Goal: Information Seeking & Learning: Learn about a topic

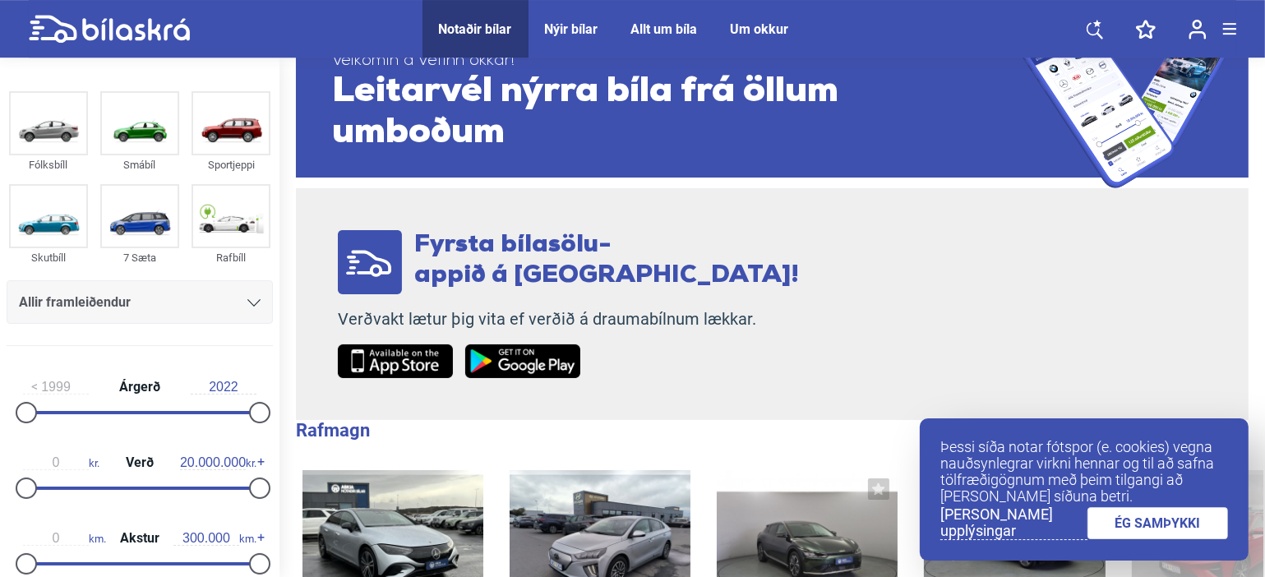
scroll to position [115, 0]
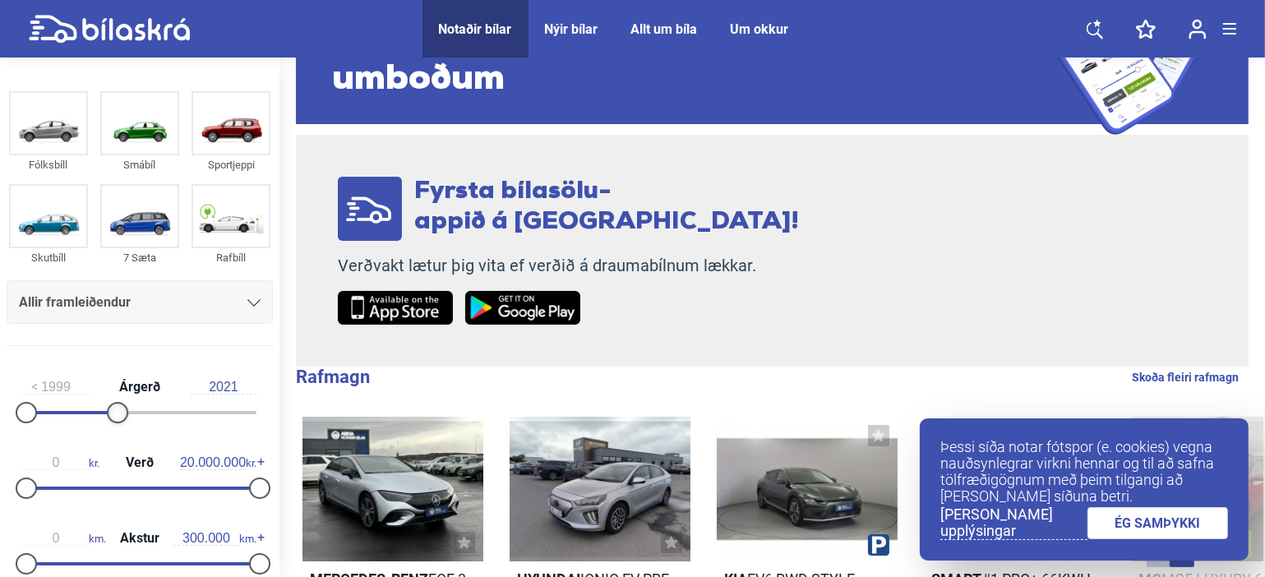
type input "2022"
drag, startPoint x: 257, startPoint y: 405, endPoint x: 325, endPoint y: 384, distance: 71.5
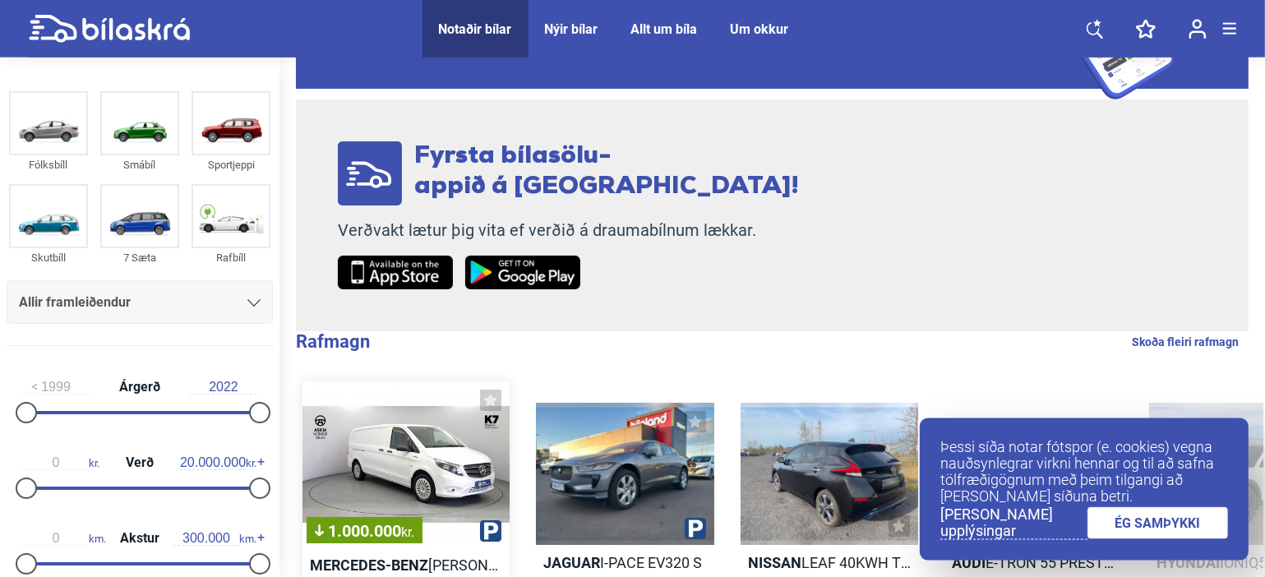
scroll to position [173, 0]
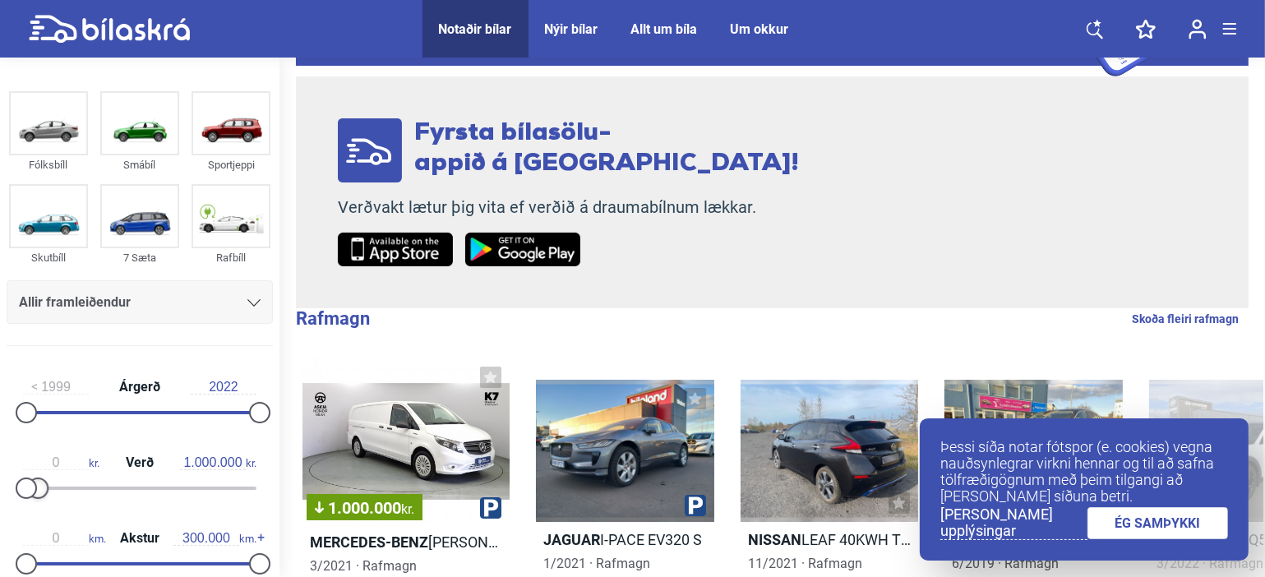
type input "1.100.000"
drag, startPoint x: 256, startPoint y: 487, endPoint x: 35, endPoint y: 491, distance: 221.1
click at [35, 490] on div at bounding box center [139, 487] width 233 height 3
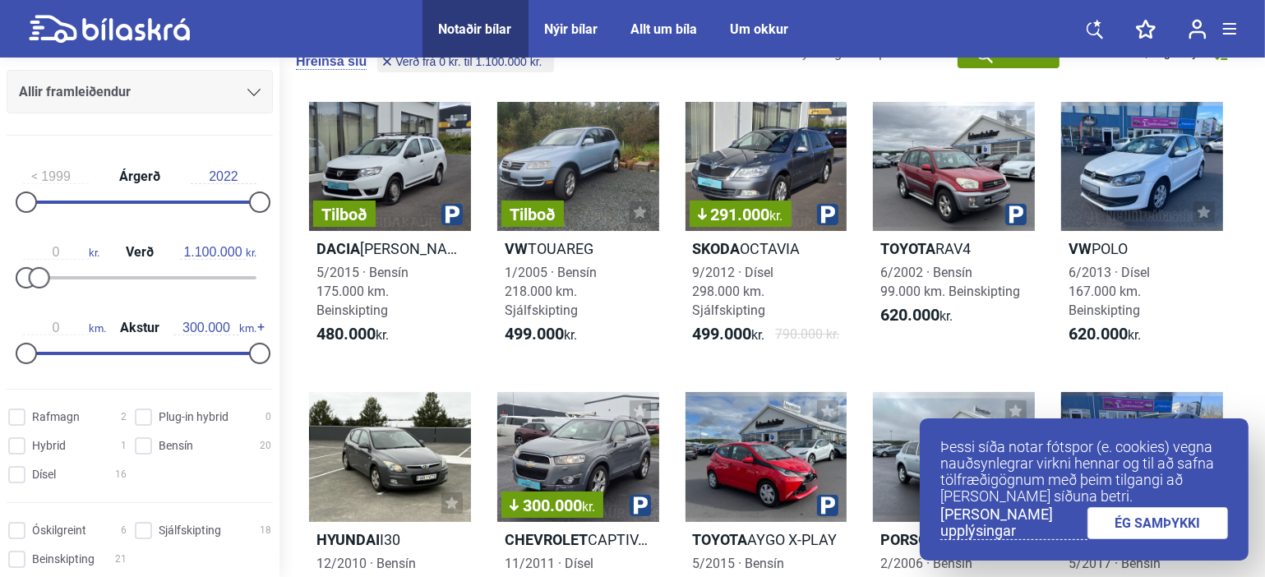
scroll to position [250, 0]
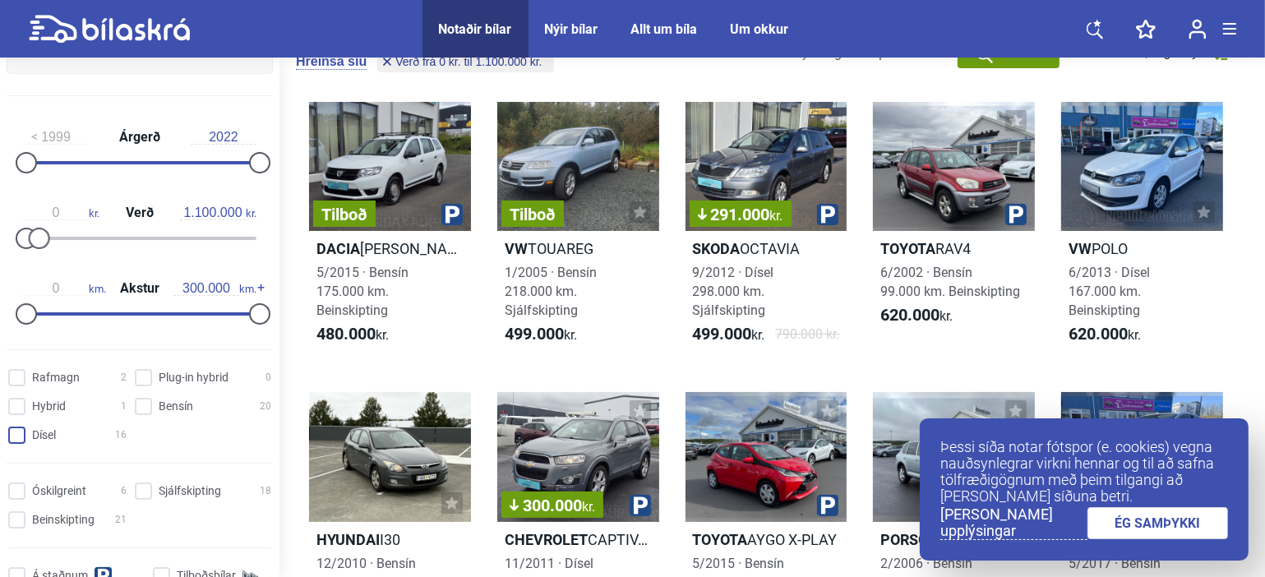
click at [43, 442] on input "Dísel 16" at bounding box center [70, 435] width 118 height 17
checkbox input "true"
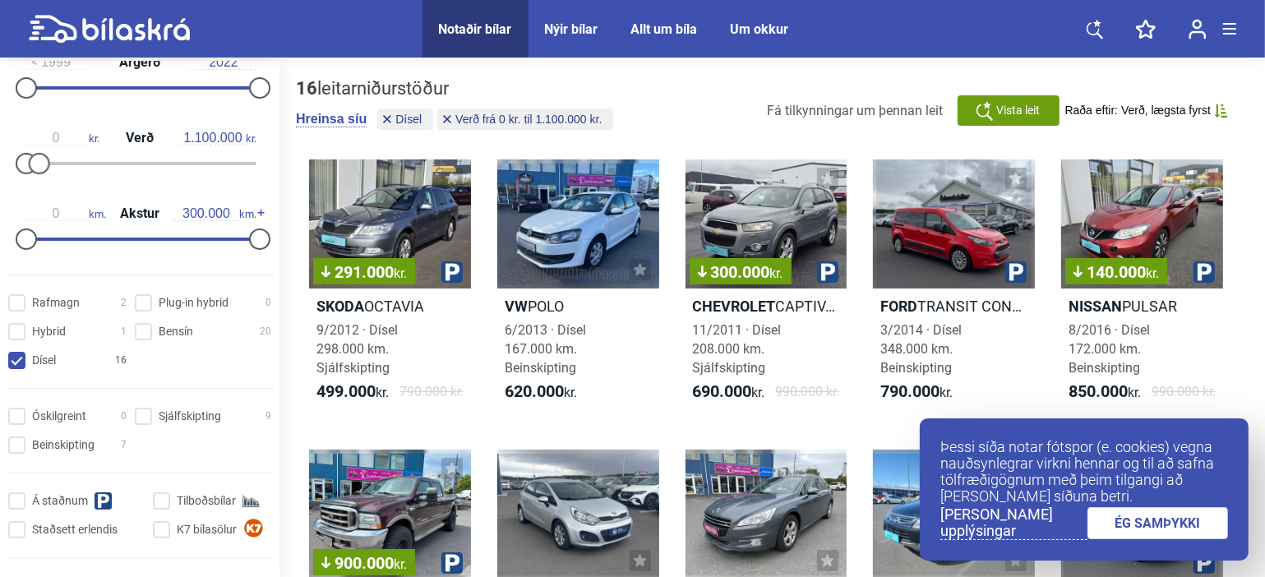
scroll to position [368, 0]
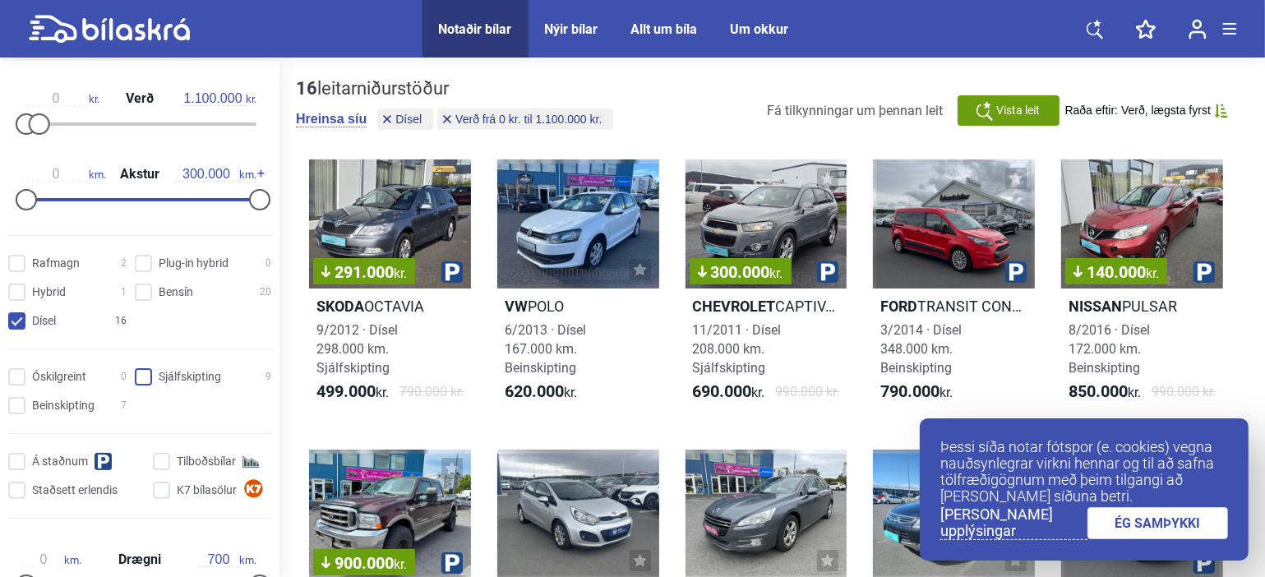
click at [188, 386] on input "Sjálfskipting 9" at bounding box center [205, 377] width 136 height 17
checkbox input "true"
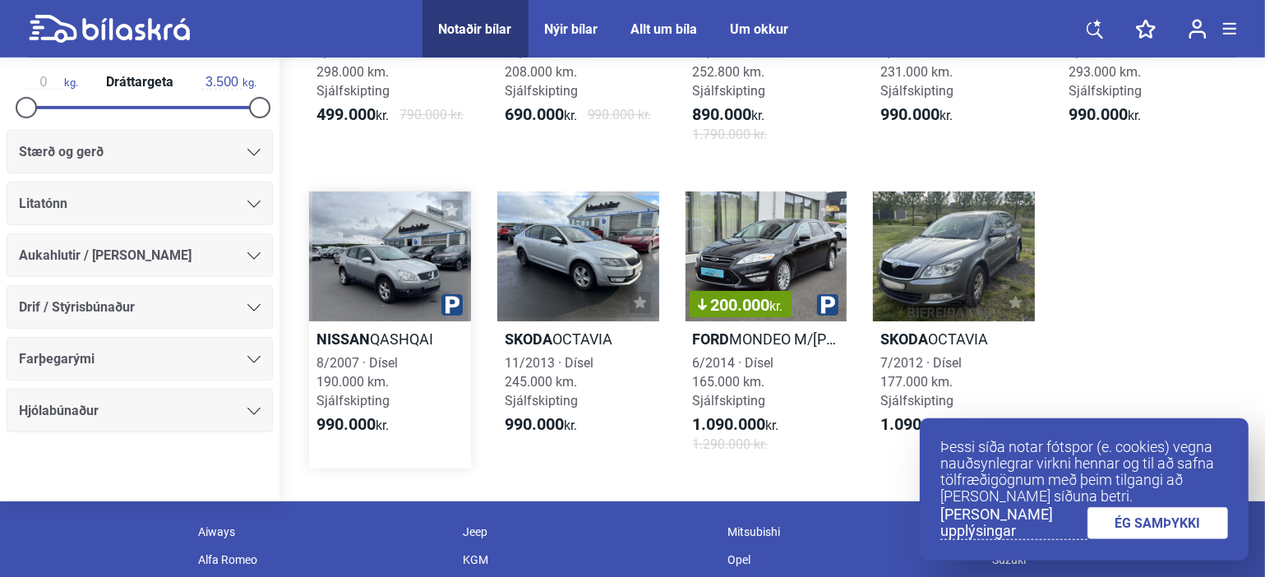
scroll to position [289, 0]
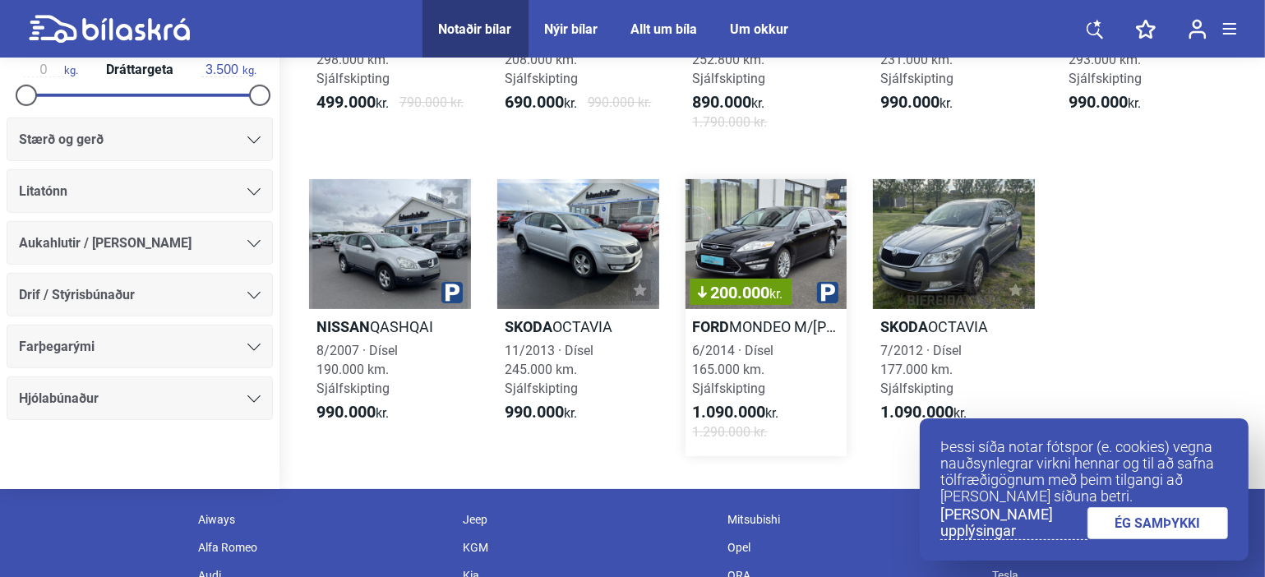
click at [760, 248] on div "200.000 kr." at bounding box center [766, 243] width 162 height 129
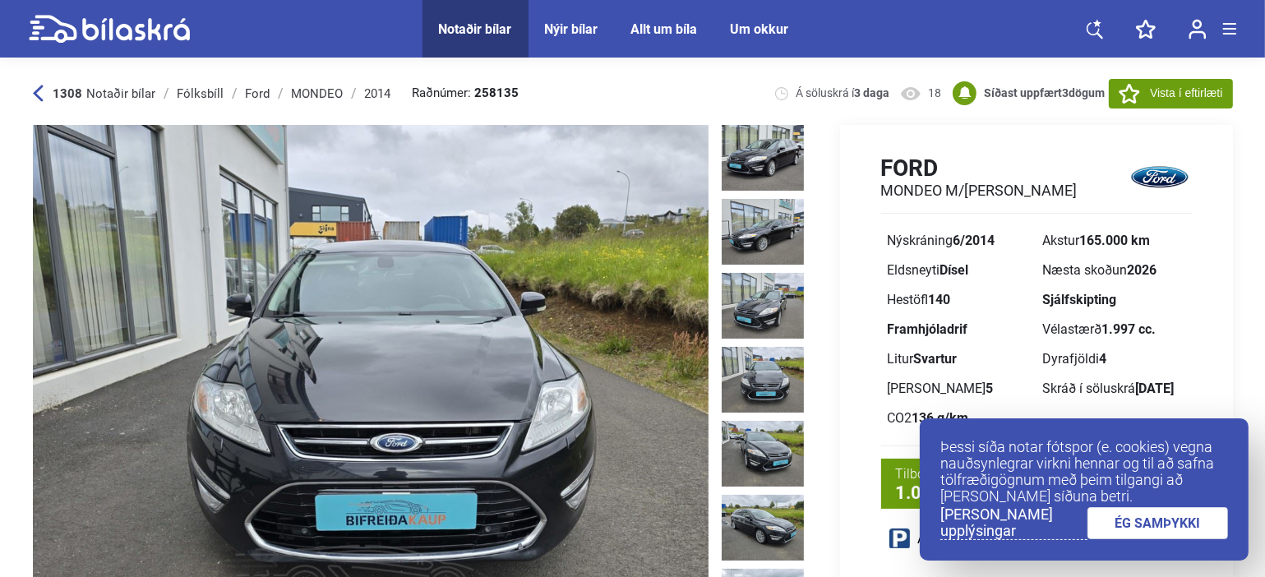
click at [1169, 520] on link "ÉG SAMÞYKKI" at bounding box center [1157, 523] width 141 height 32
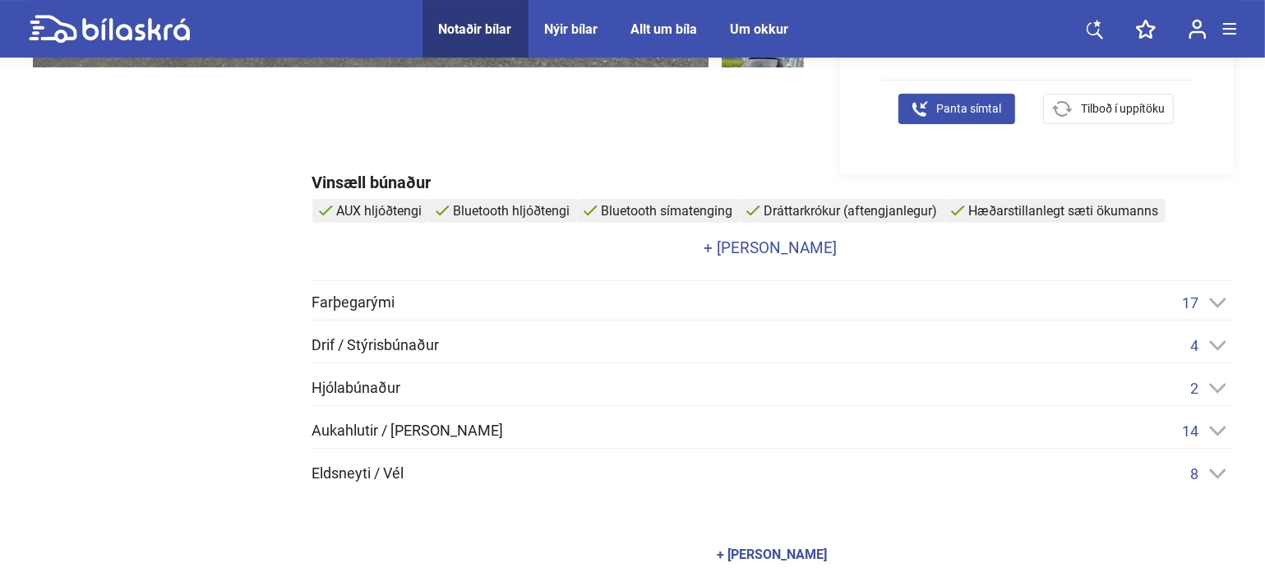
scroll to position [578, 0]
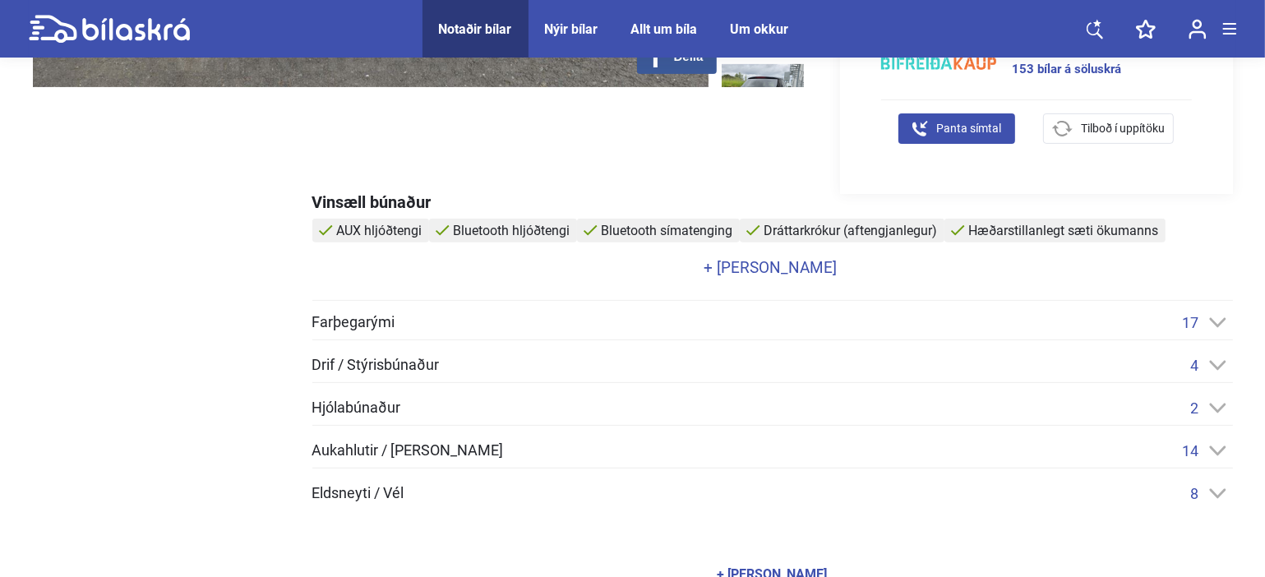
click at [753, 261] on link "+ [PERSON_NAME]" at bounding box center [770, 268] width 916 height 16
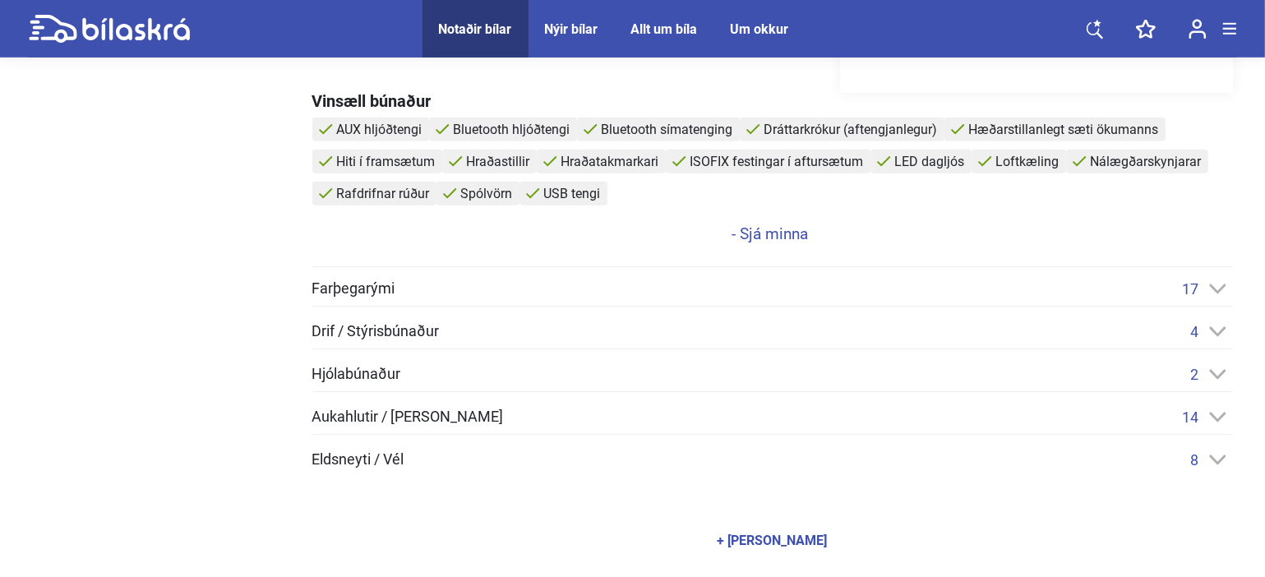
scroll to position [752, 0]
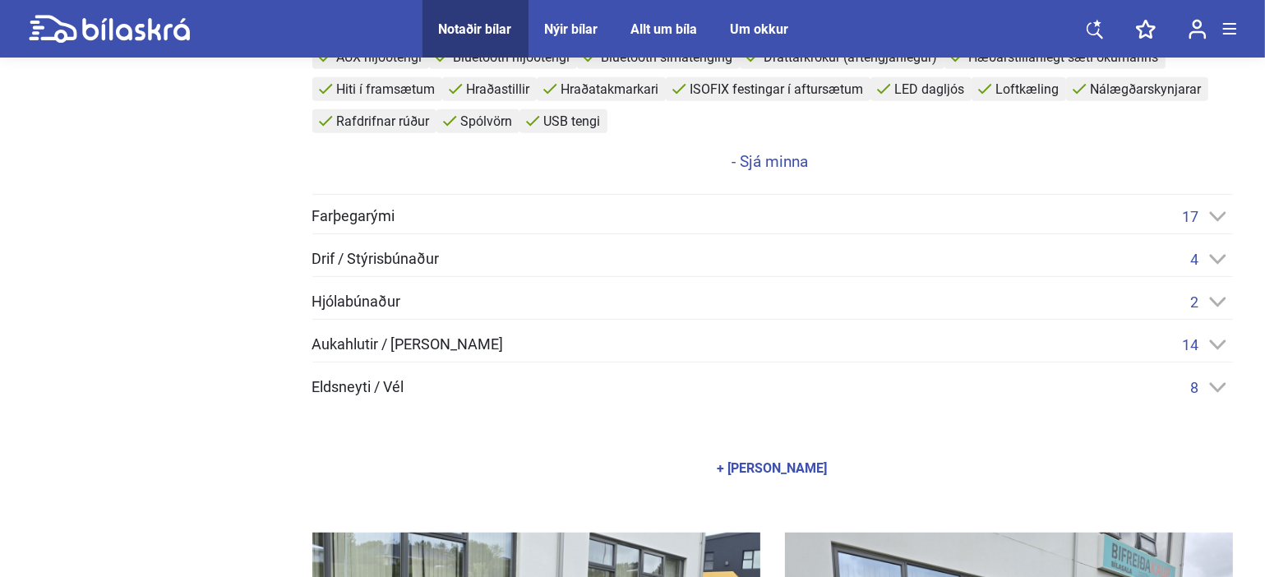
click at [1203, 210] on div "17" at bounding box center [1207, 216] width 50 height 17
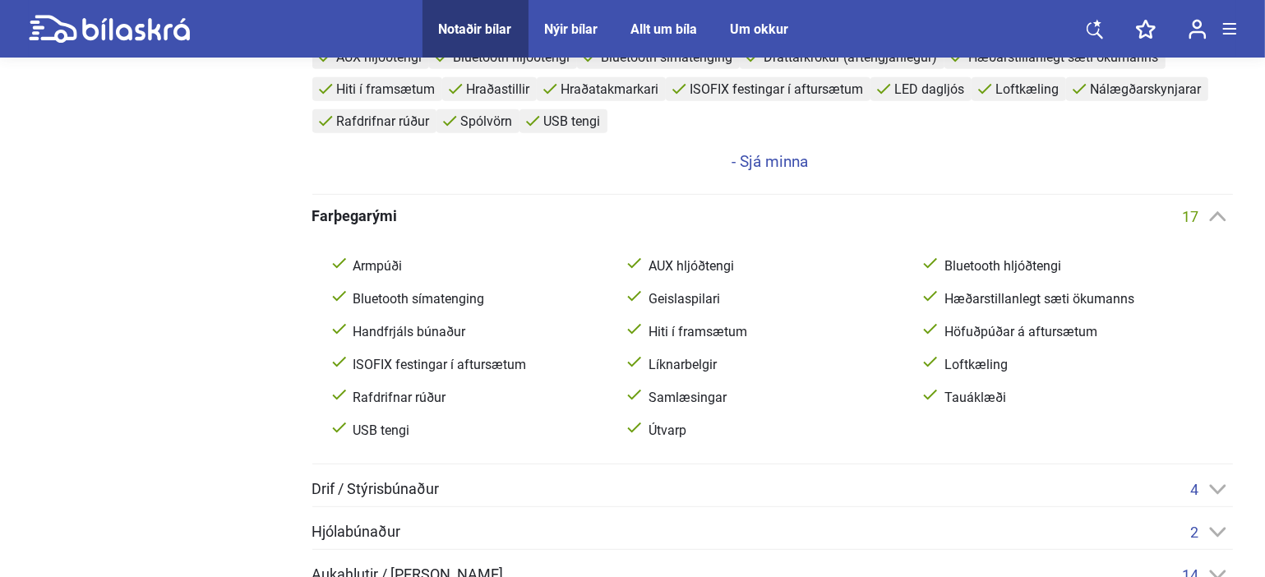
click at [1200, 210] on div "17" at bounding box center [1207, 216] width 50 height 17
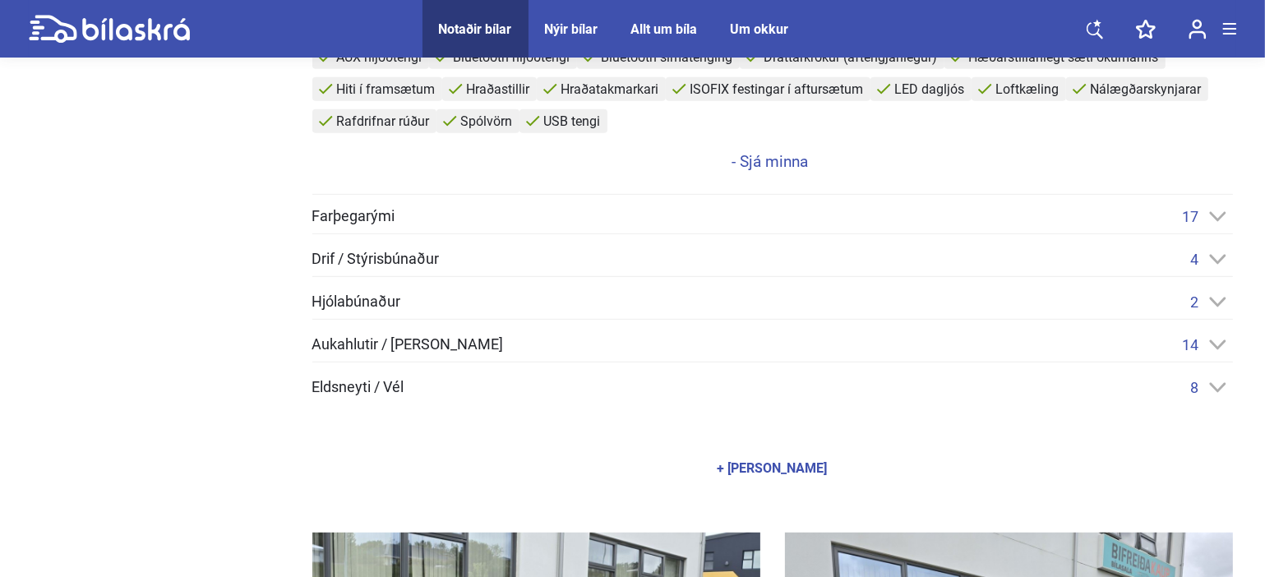
click at [1212, 297] on icon at bounding box center [1217, 302] width 17 height 11
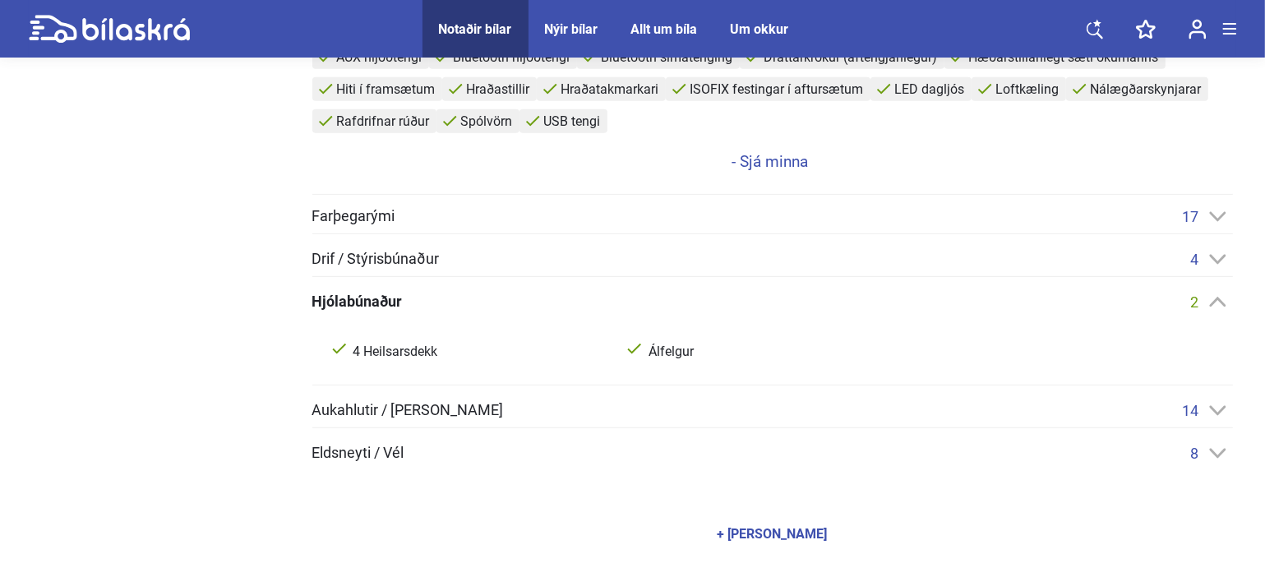
click at [1212, 297] on icon at bounding box center [1217, 302] width 17 height 11
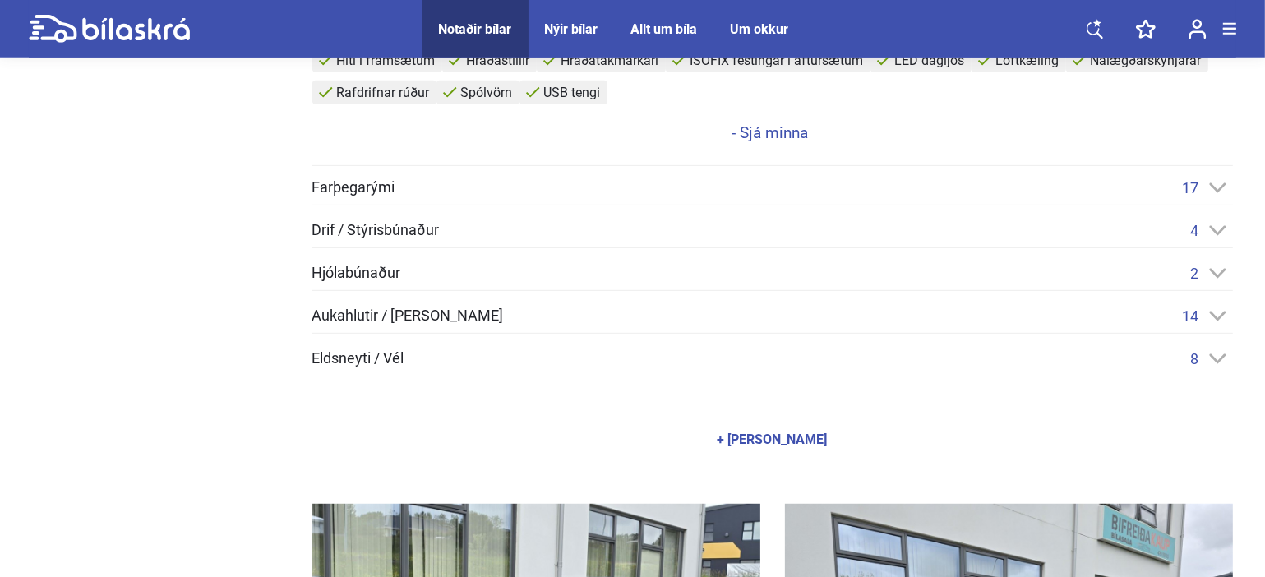
scroll to position [809, 0]
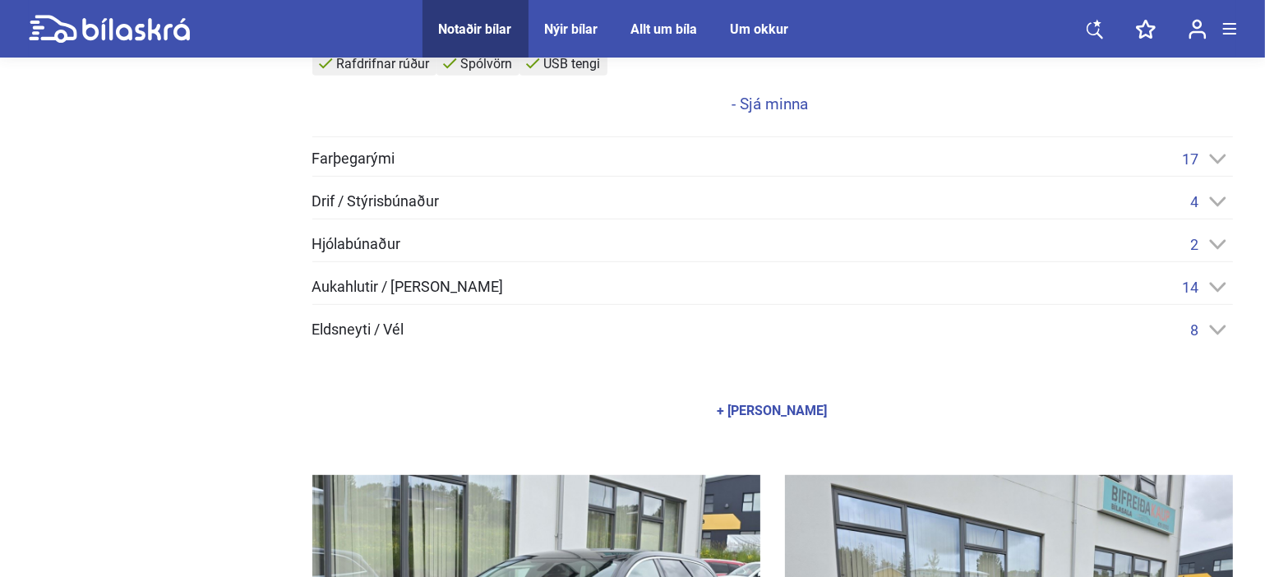
click at [1217, 286] on icon at bounding box center [1217, 287] width 17 height 11
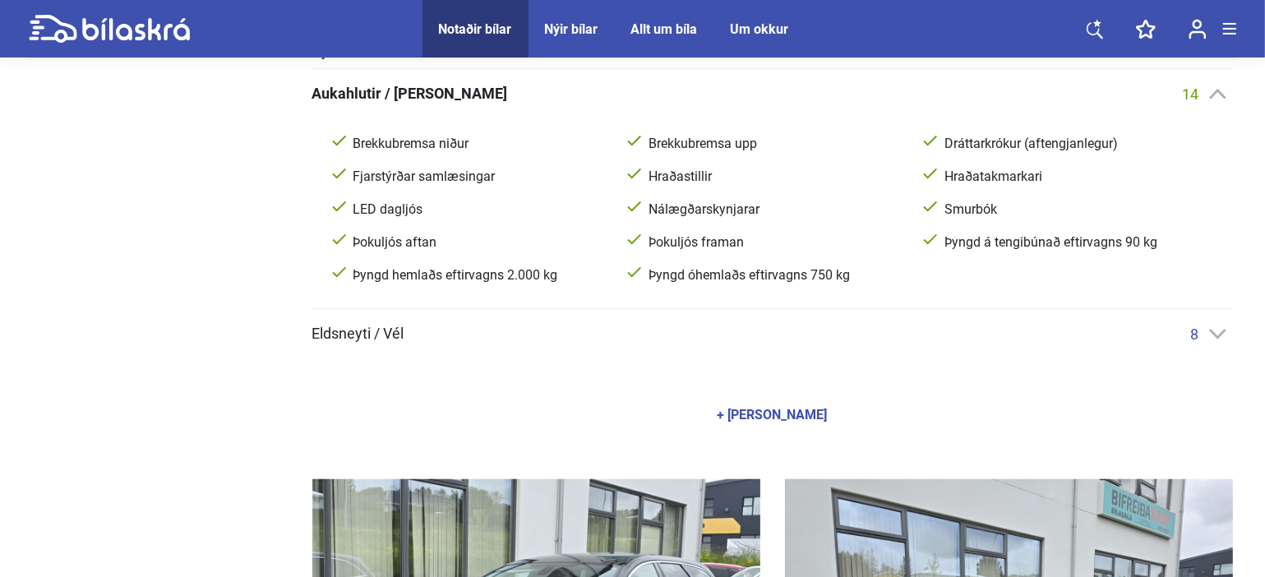
scroll to position [983, 0]
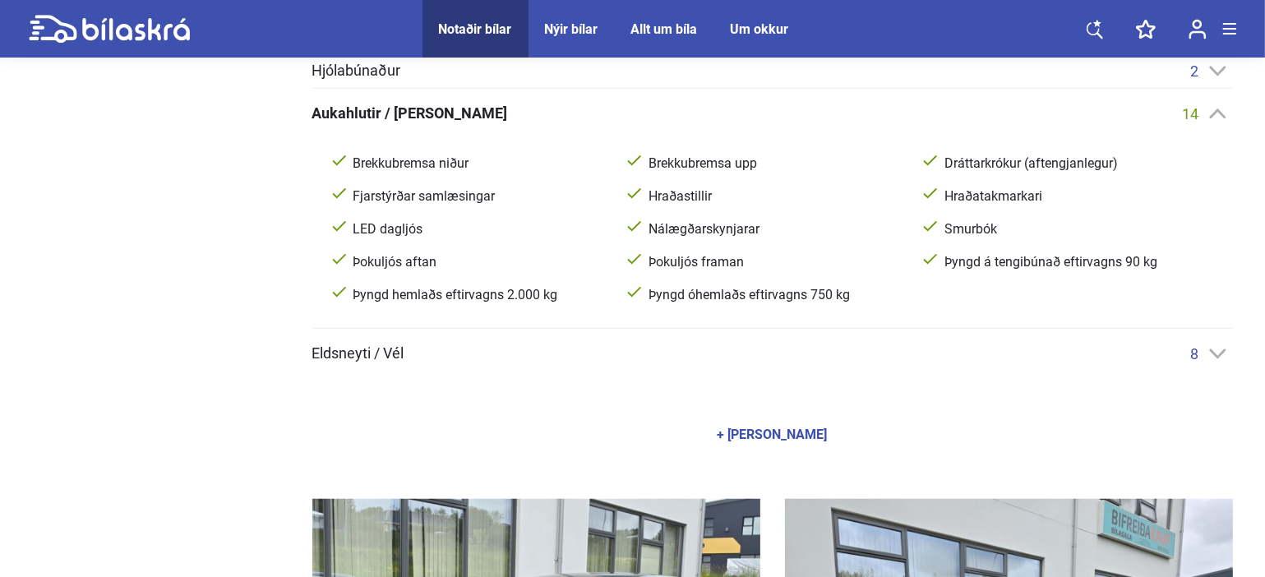
click at [1216, 348] on icon at bounding box center [1217, 353] width 17 height 11
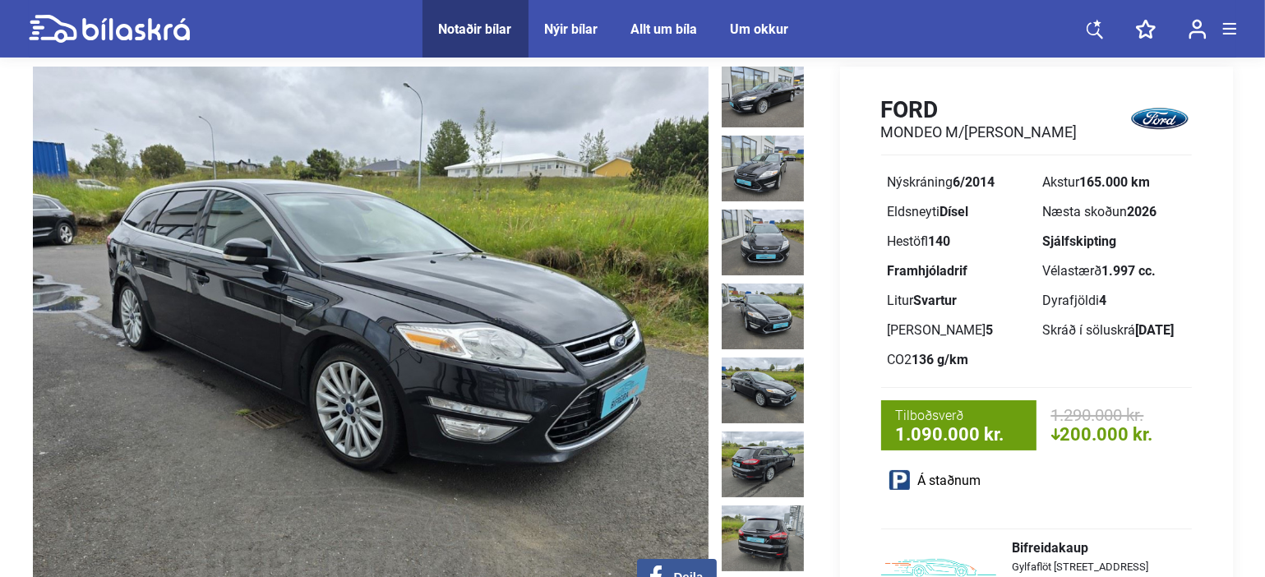
scroll to position [58, 0]
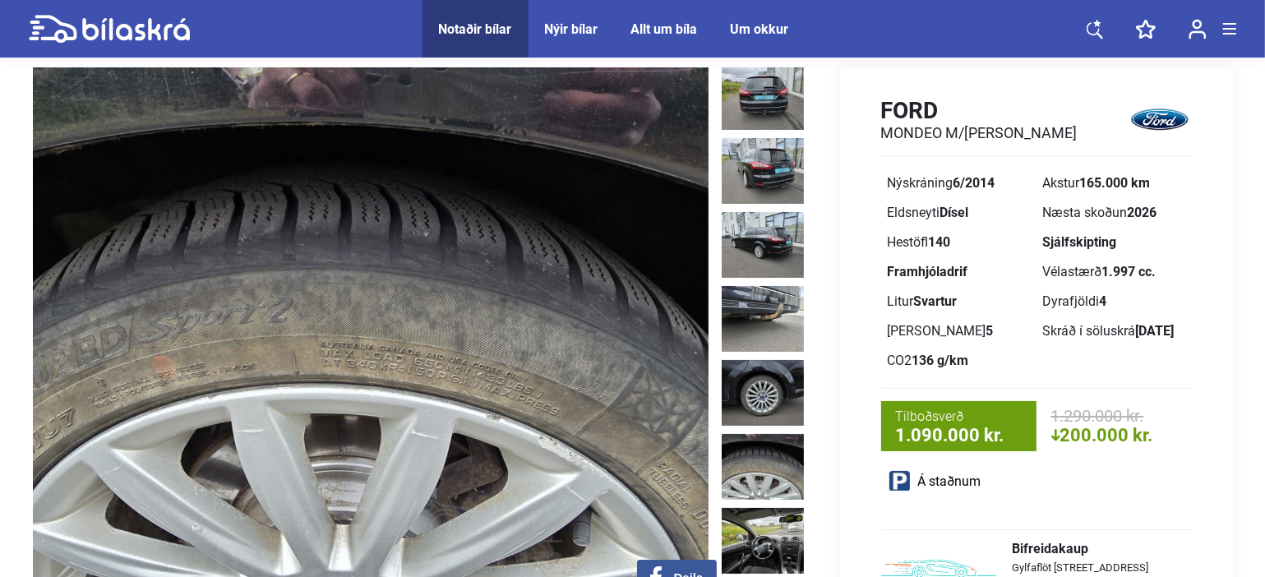
scroll to position [592, 0]
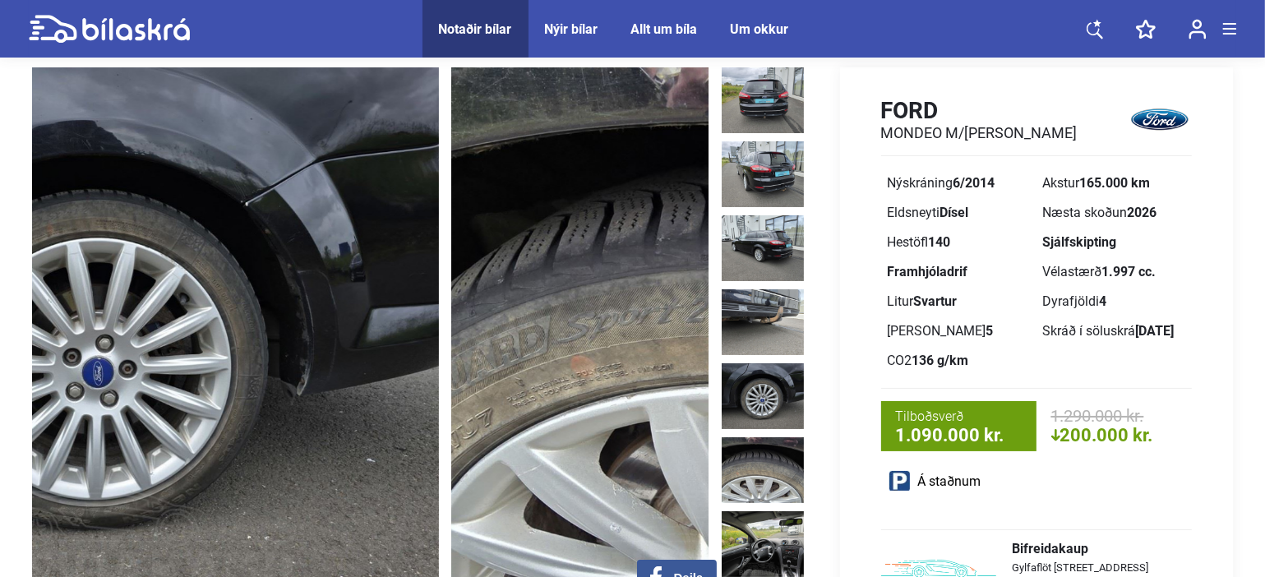
drag, startPoint x: 204, startPoint y: 250, endPoint x: 657, endPoint y: 184, distance: 458.3
click at [657, 184] on img at bounding box center [788, 337] width 675 height 541
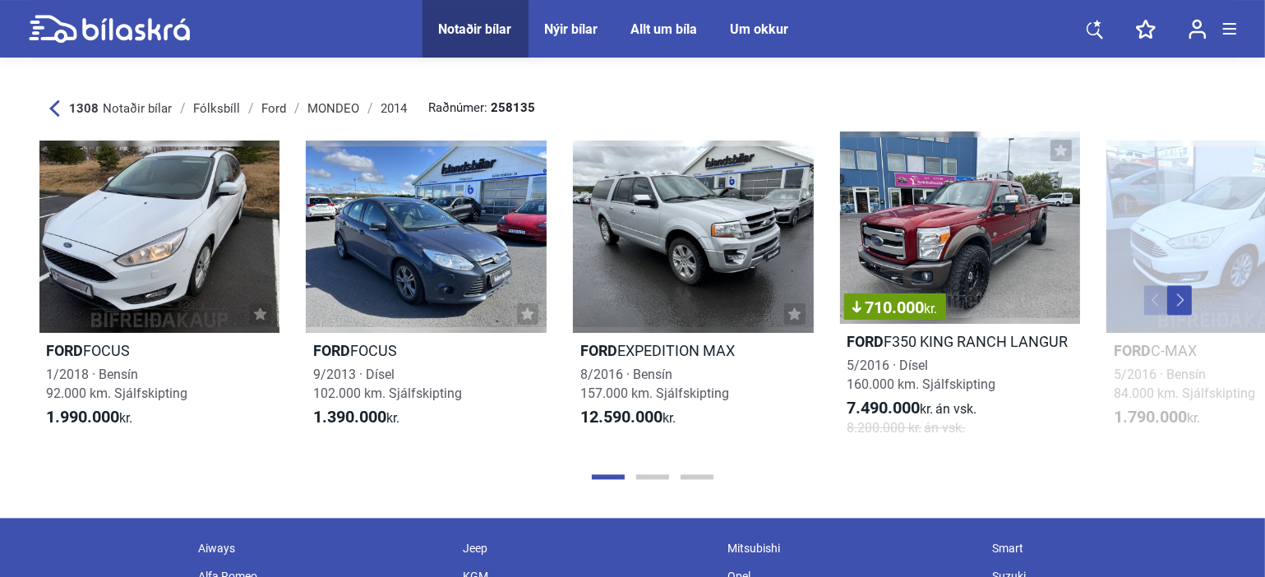
scroll to position [9834, 0]
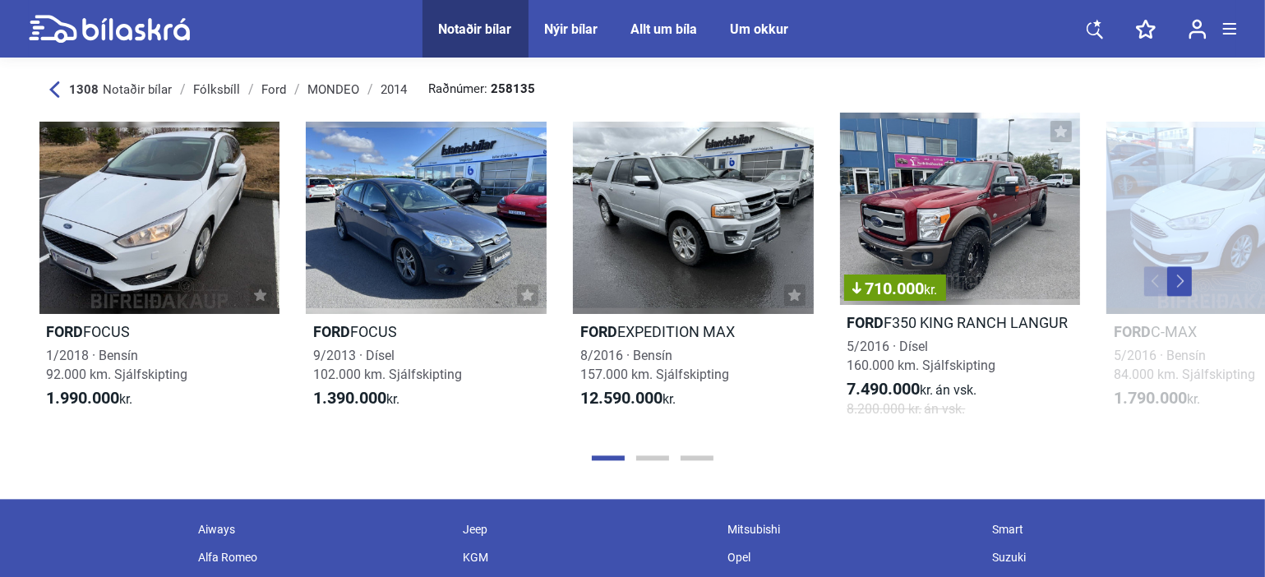
click at [1179, 278] on button "Next" at bounding box center [1179, 281] width 25 height 30
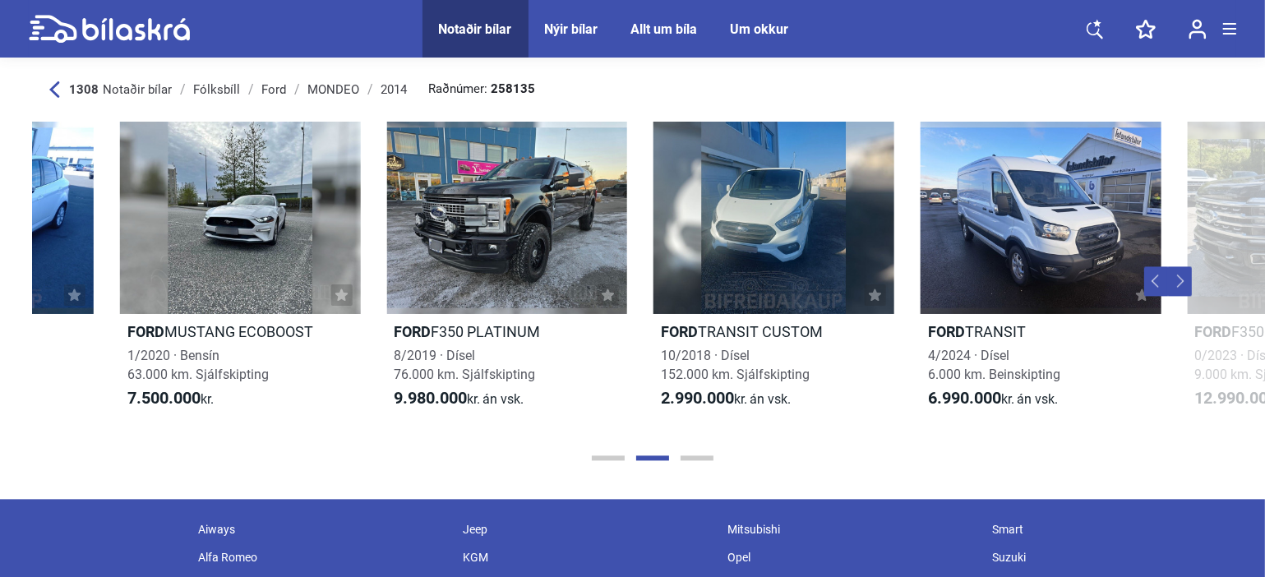
scroll to position [0, 1254]
click at [1165, 291] on button "Previous" at bounding box center [1156, 281] width 25 height 30
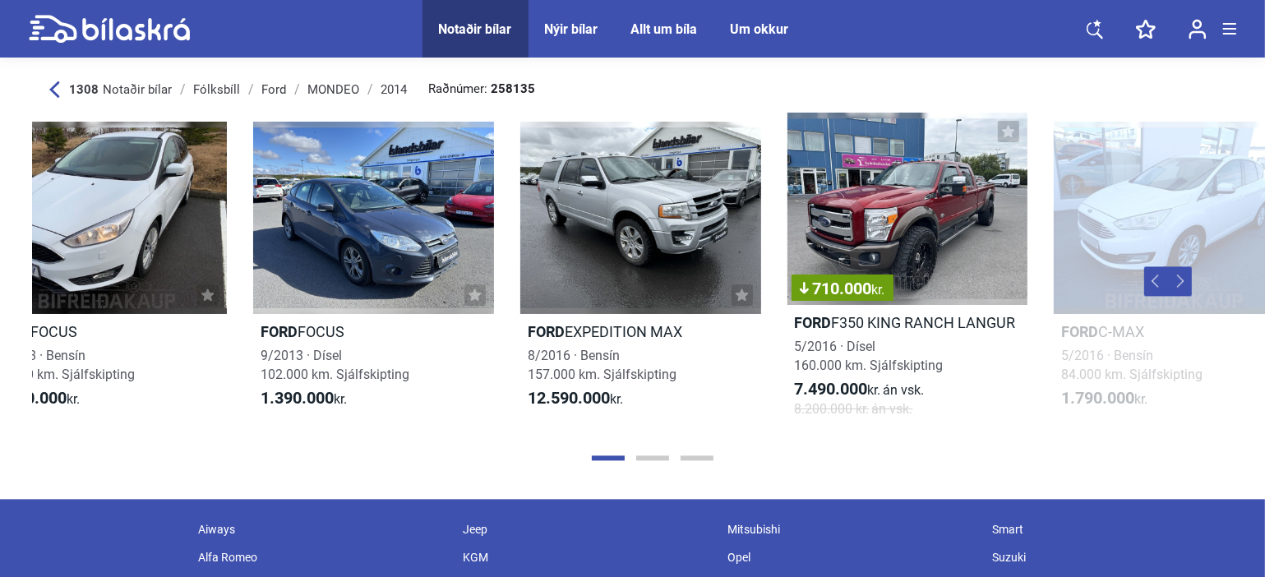
click at [1177, 278] on button "Next" at bounding box center [1179, 281] width 25 height 30
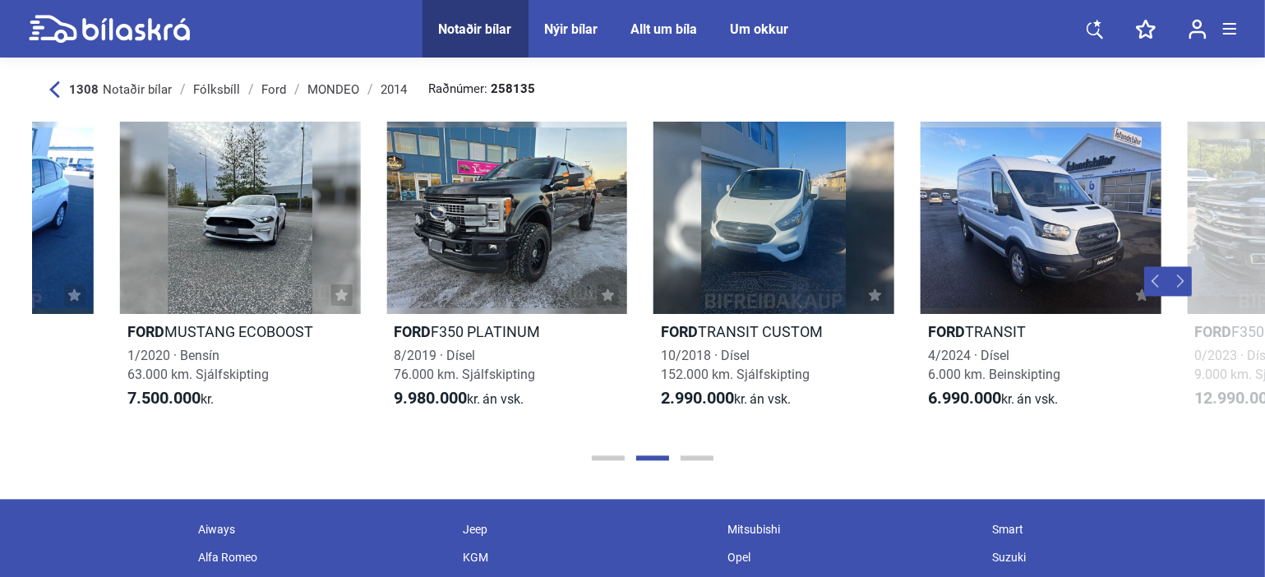
click at [1177, 278] on button "Next" at bounding box center [1179, 281] width 25 height 30
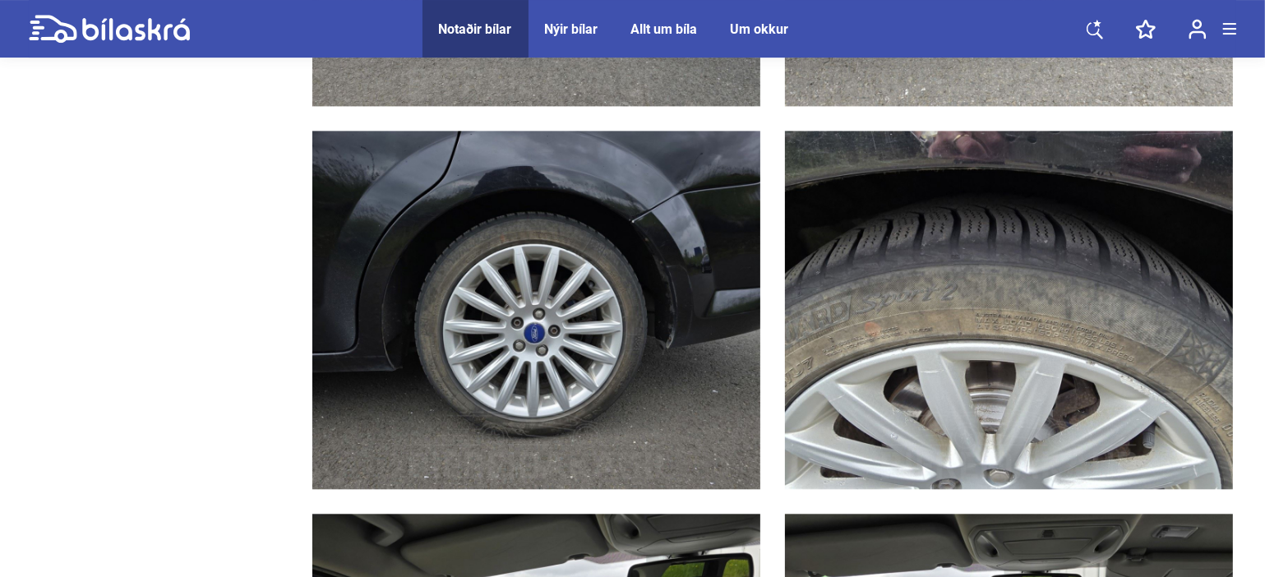
scroll to position [3760, 0]
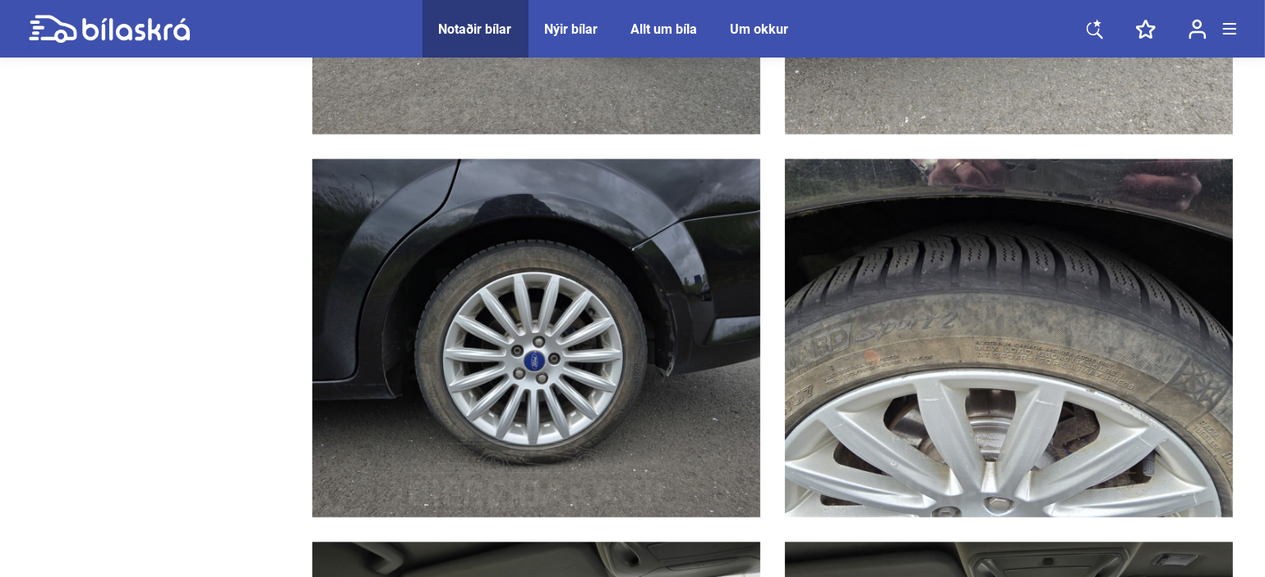
click at [523, 415] on img at bounding box center [536, 338] width 448 height 358
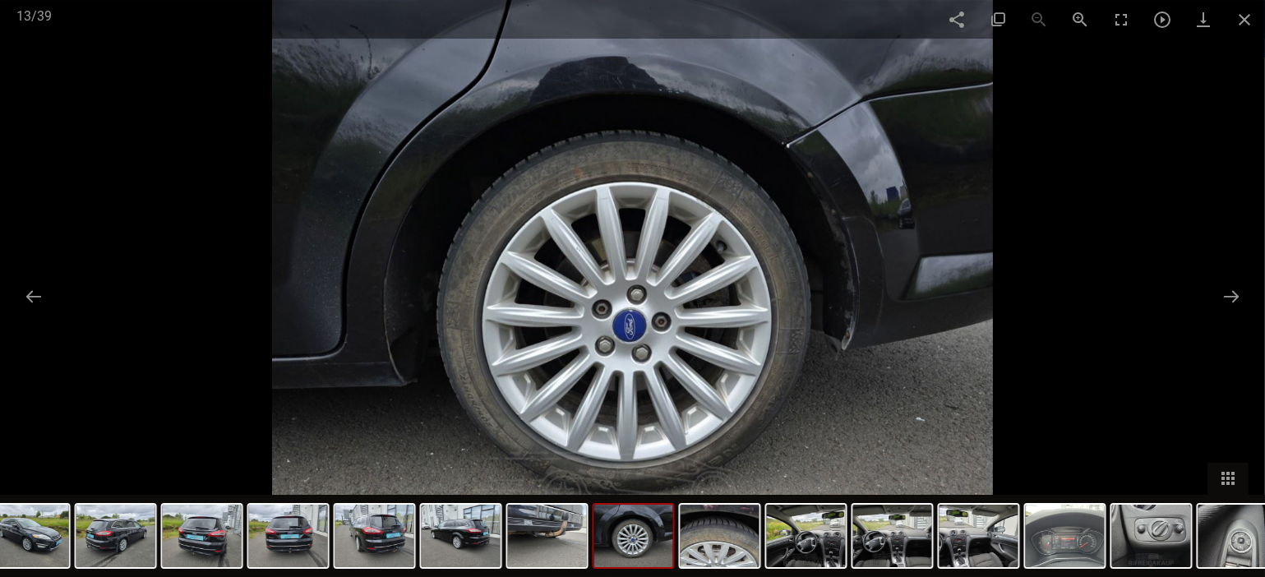
scroll to position [3933, 0]
click at [787, 301] on img at bounding box center [632, 288] width 721 height 577
click at [1241, 21] on span at bounding box center [1244, 19] width 41 height 39
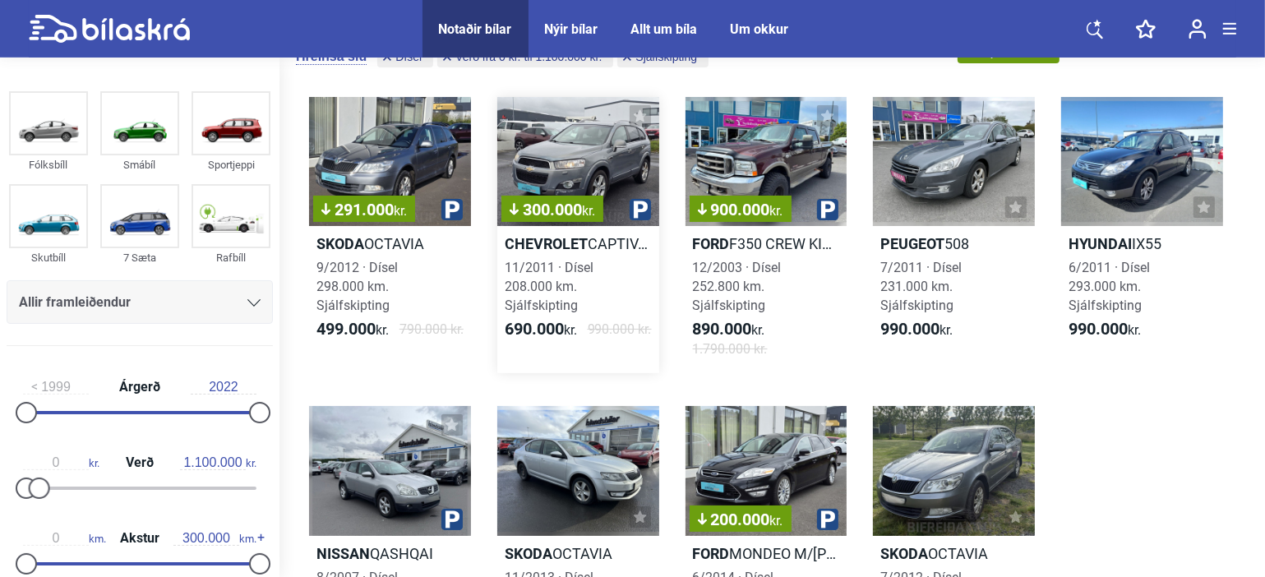
scroll to position [0, 0]
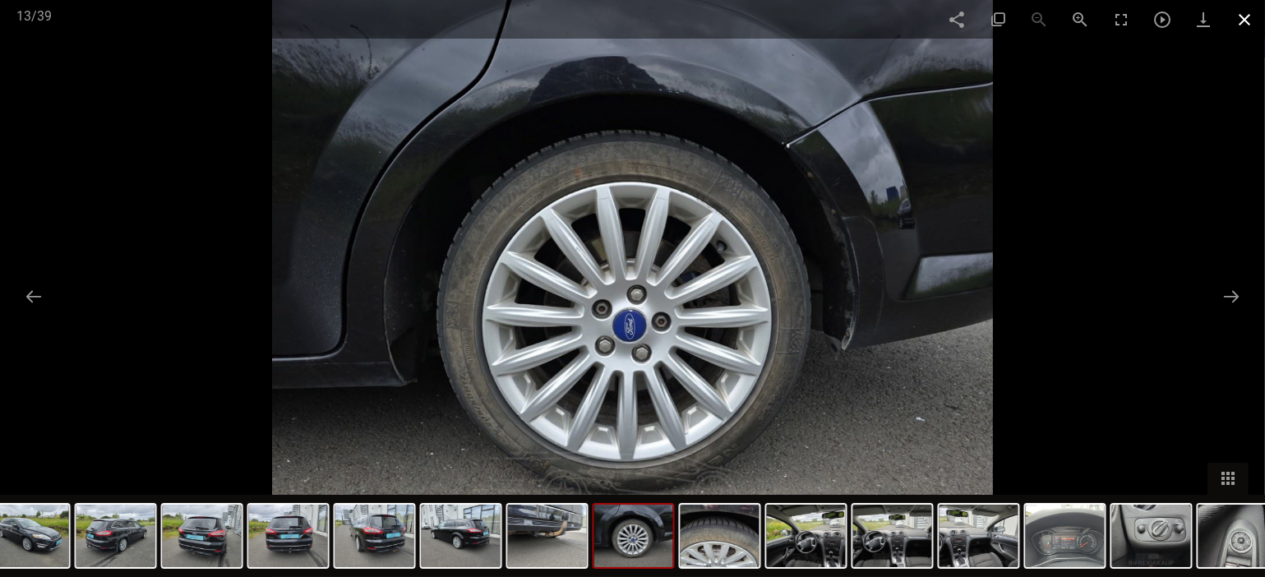
click at [1238, 17] on span at bounding box center [1244, 19] width 41 height 39
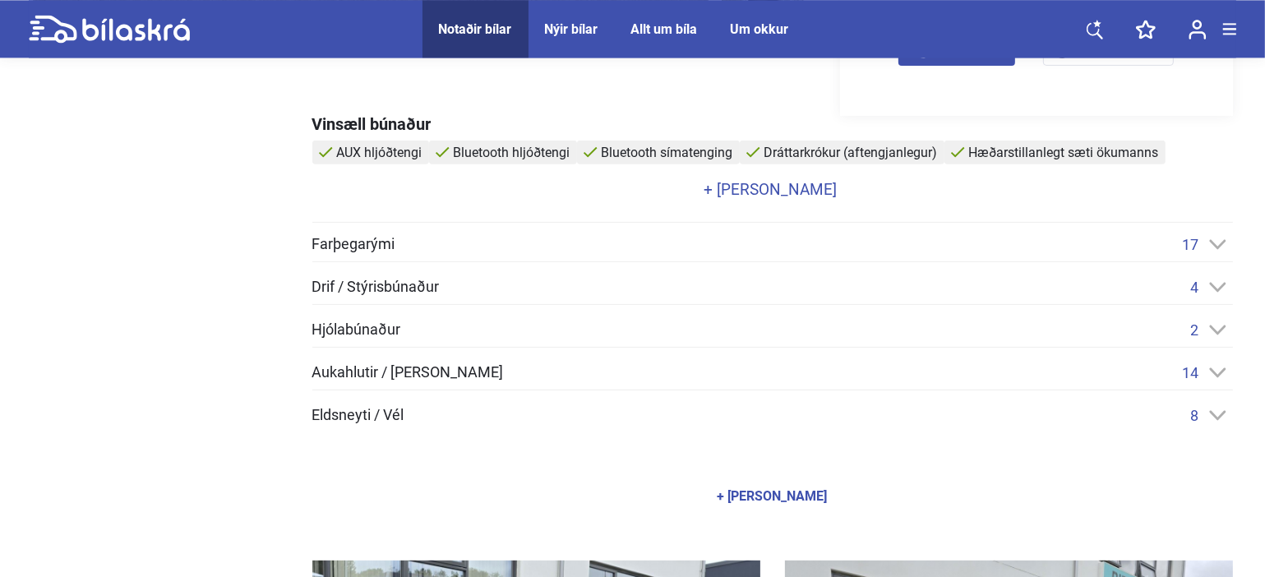
scroll to position [636, 0]
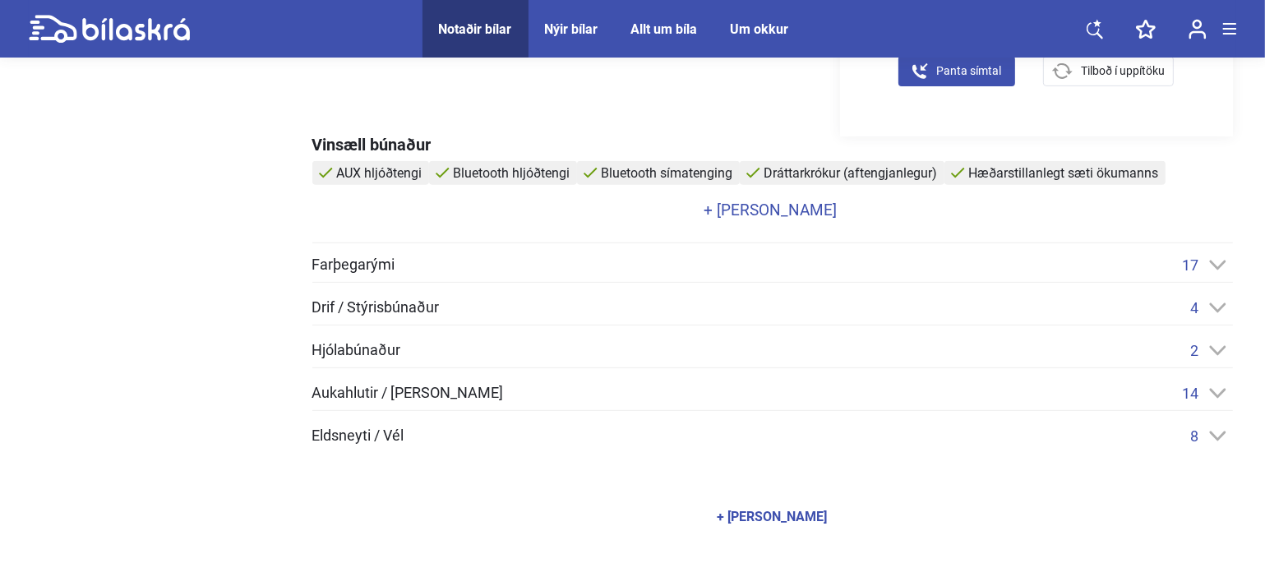
click at [1224, 265] on icon at bounding box center [1217, 265] width 17 height 11
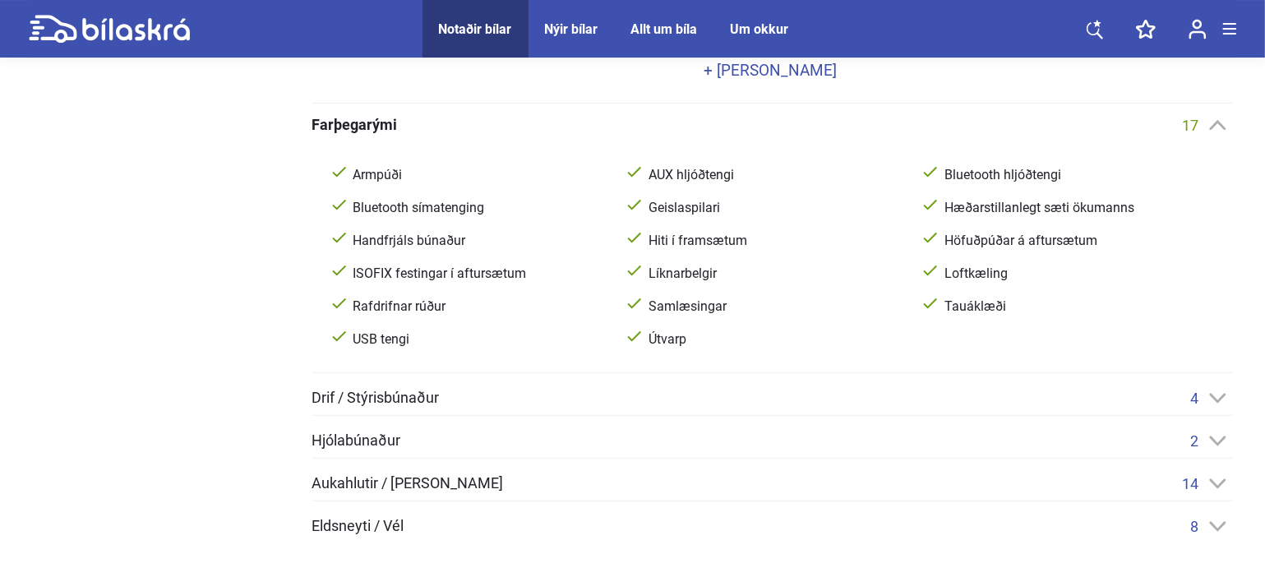
scroll to position [752, 0]
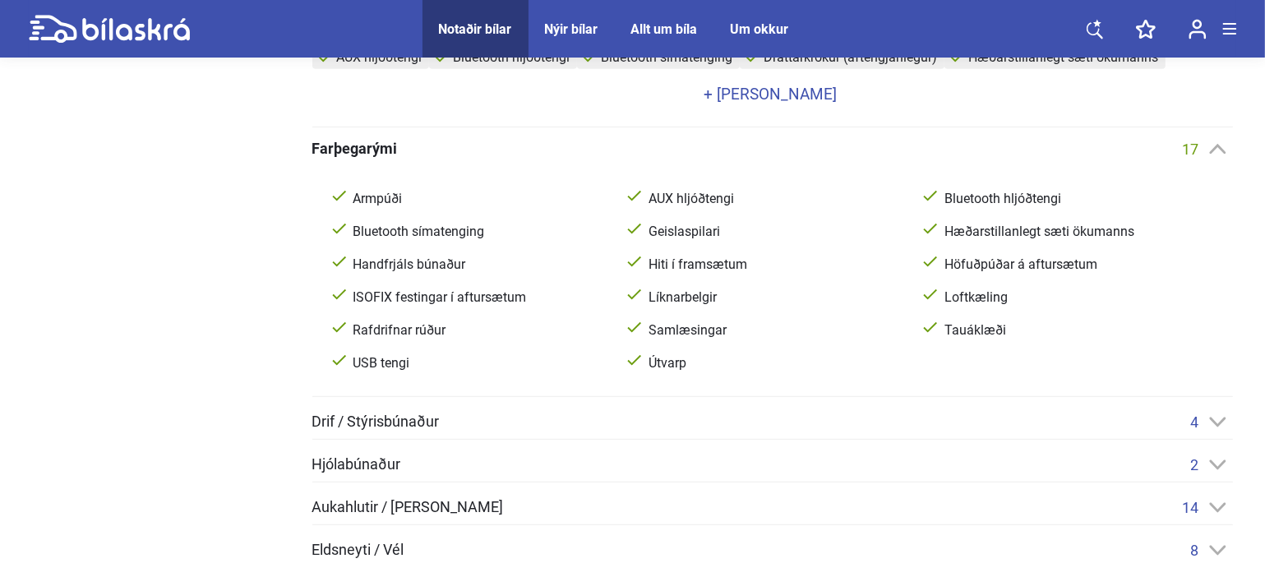
click at [1211, 413] on div "4" at bounding box center [1212, 421] width 42 height 17
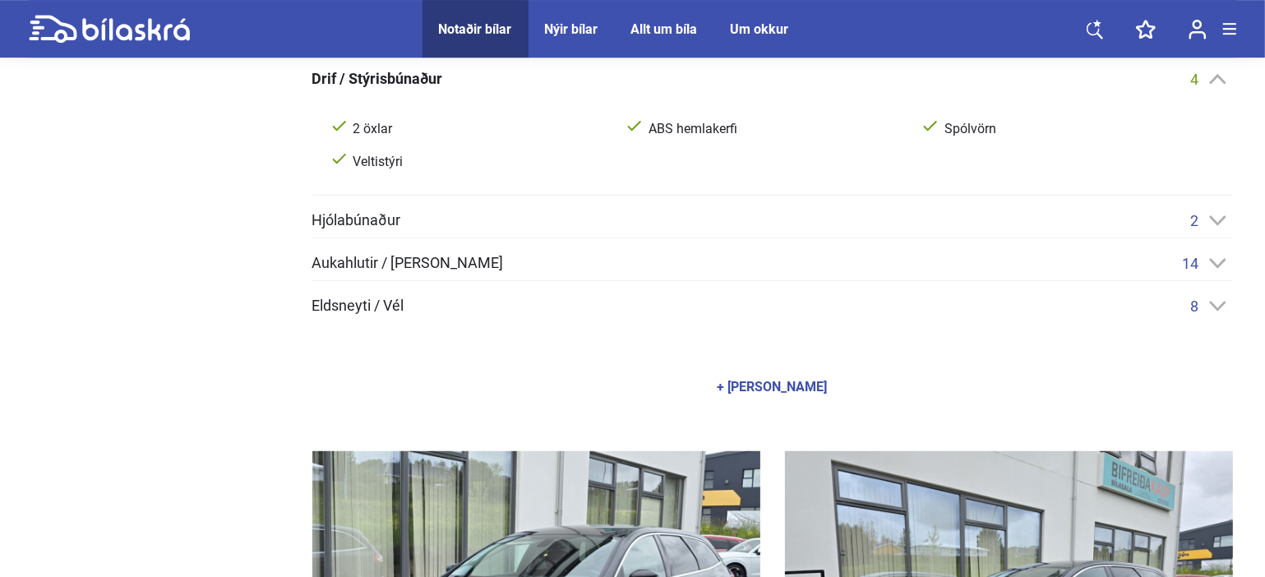
scroll to position [1099, 0]
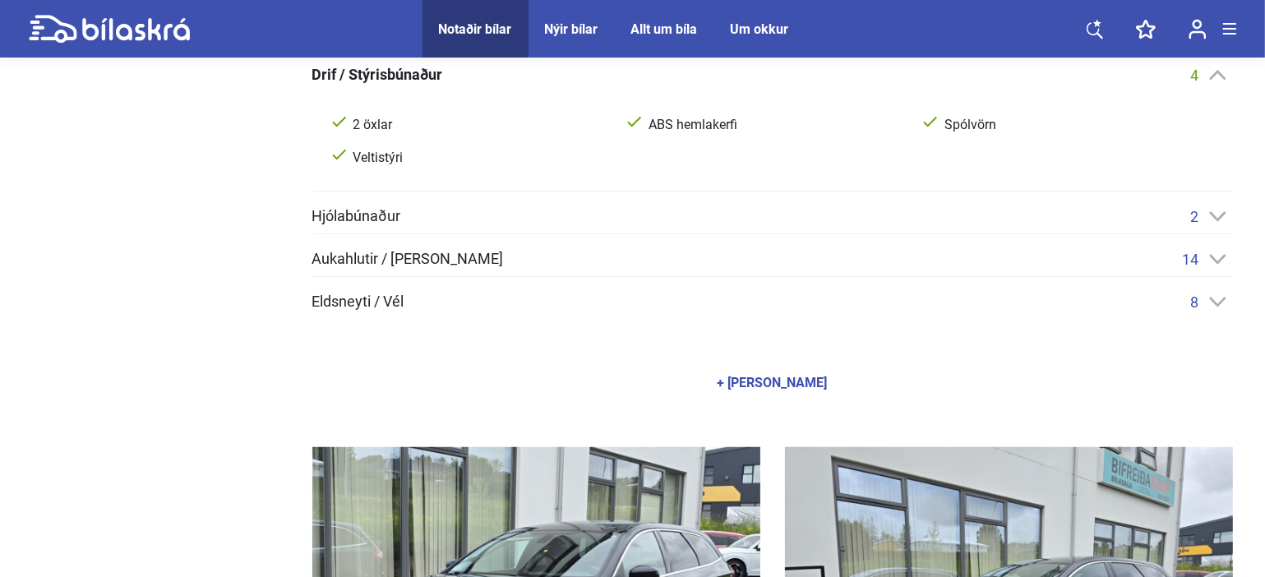
click at [1209, 211] on icon at bounding box center [1217, 216] width 17 height 11
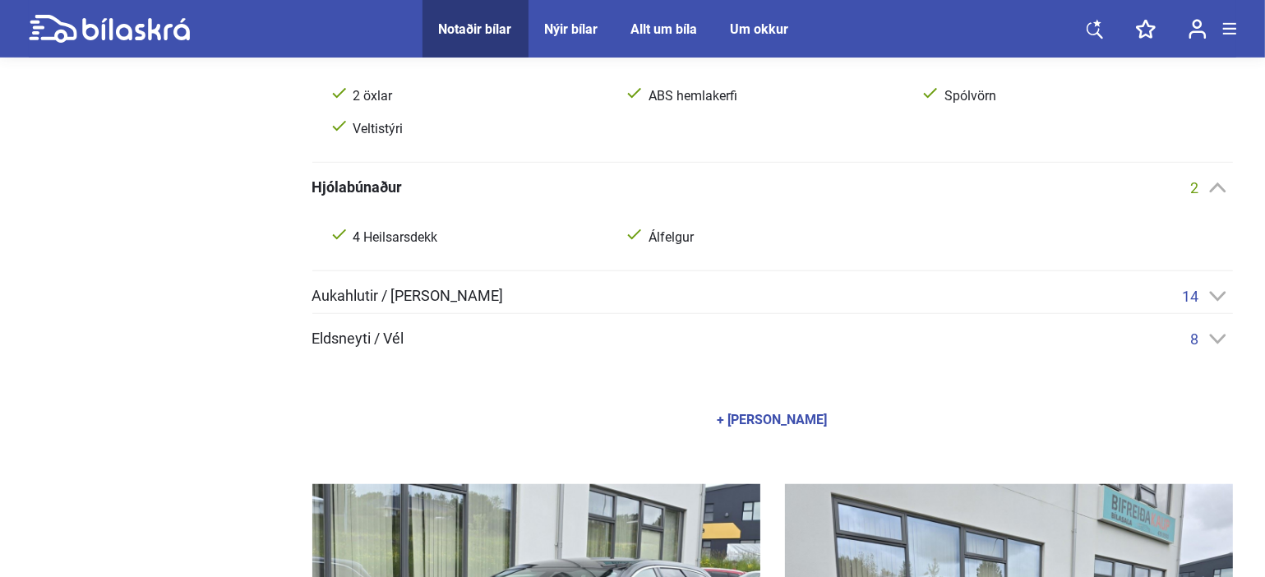
scroll to position [1157, 0]
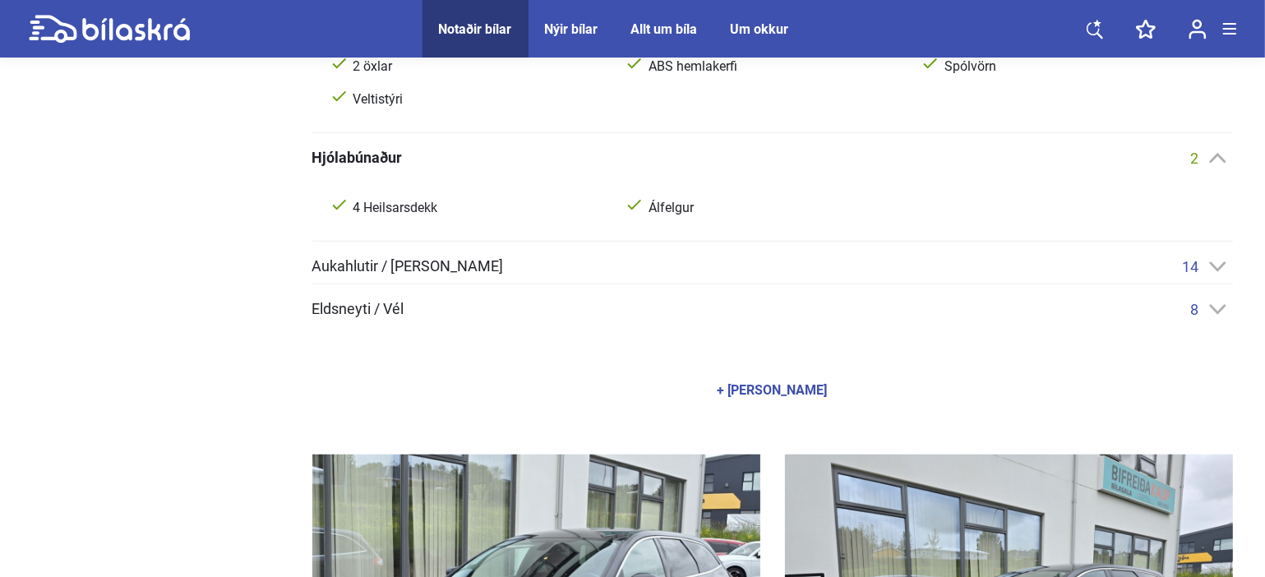
click at [1209, 267] on icon at bounding box center [1217, 266] width 17 height 11
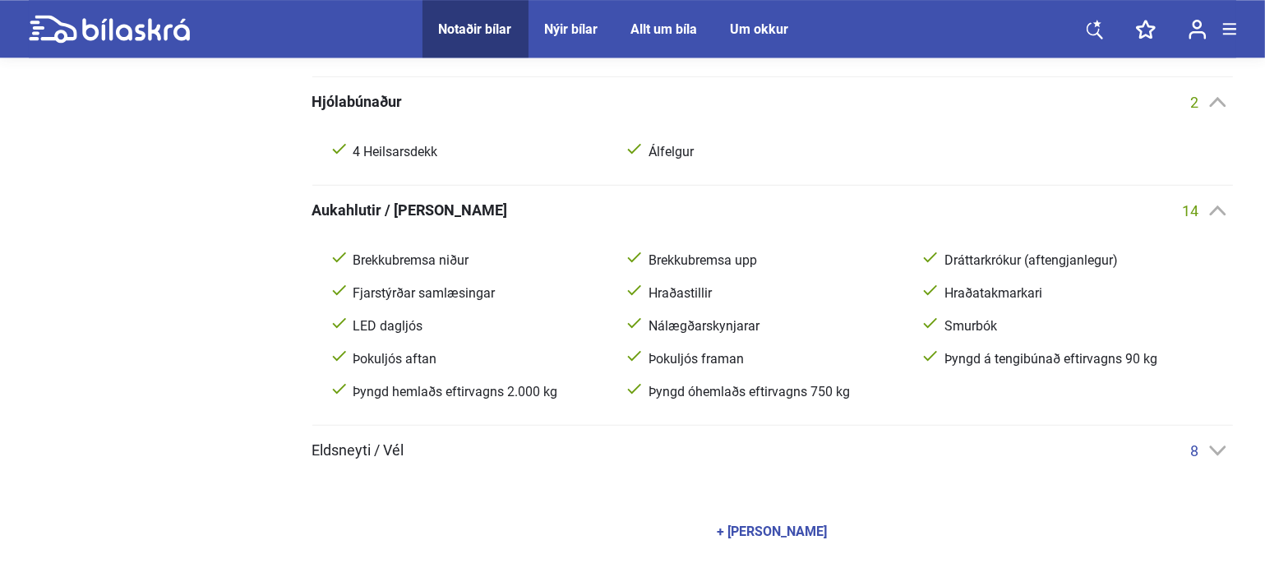
scroll to position [1272, 0]
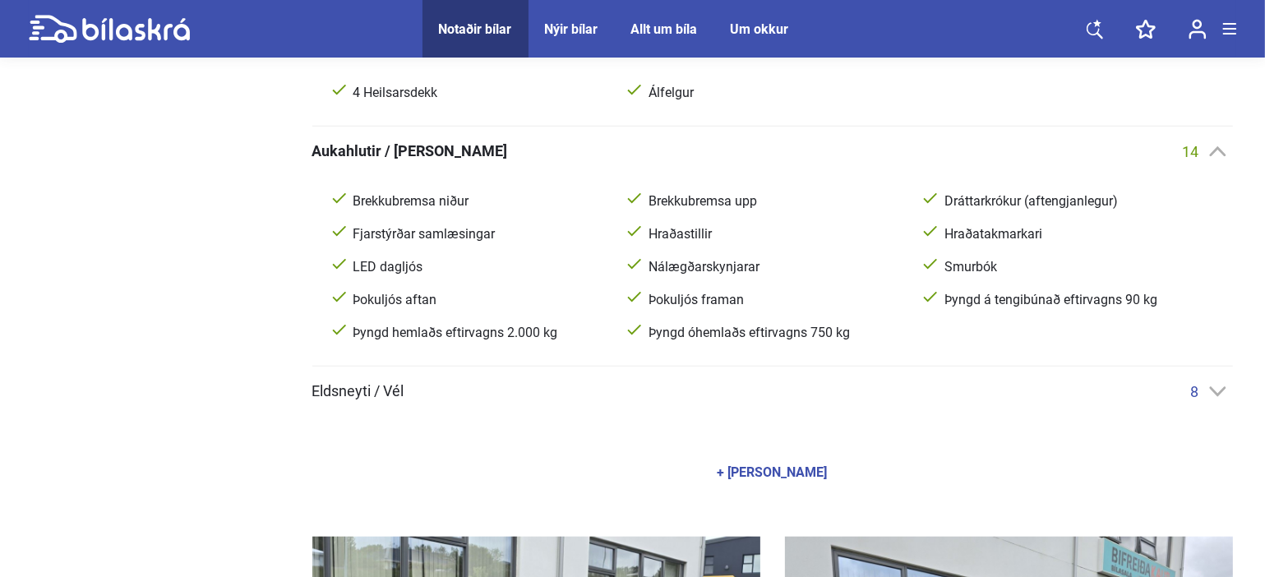
click at [1216, 386] on icon at bounding box center [1217, 391] width 17 height 11
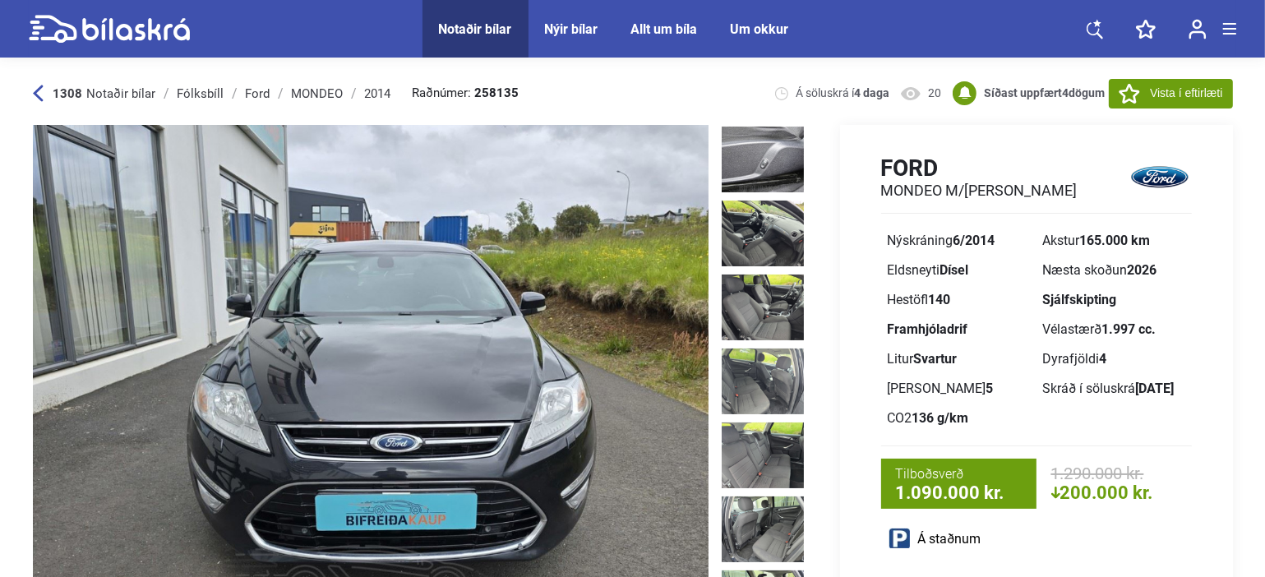
scroll to position [2262, 0]
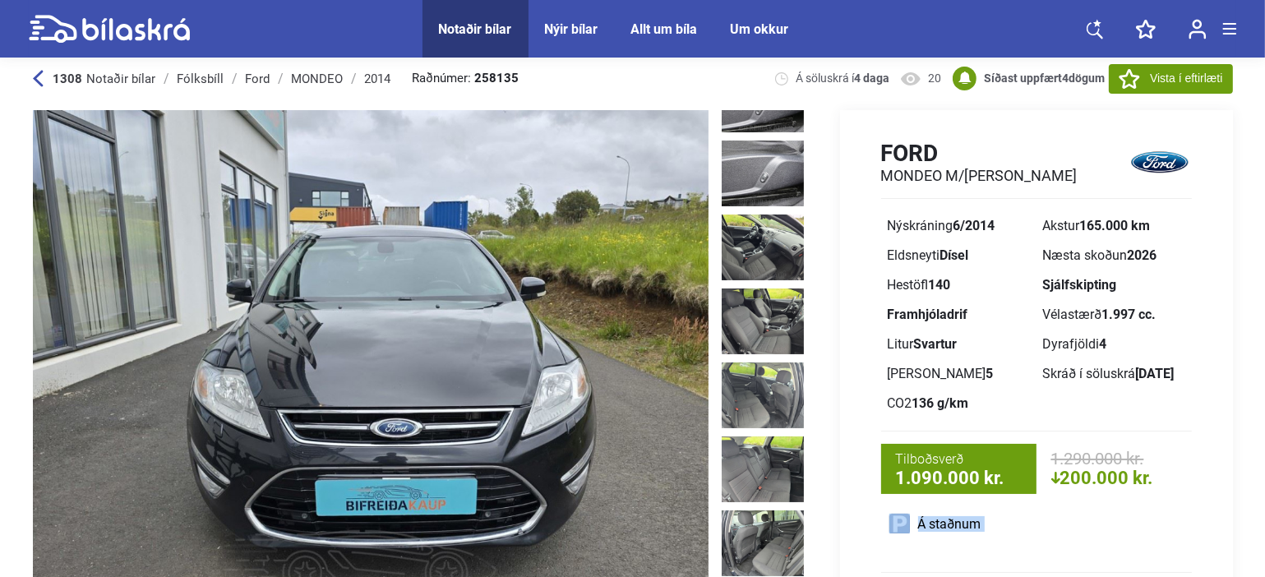
drag, startPoint x: 818, startPoint y: 540, endPoint x: 818, endPoint y: 582, distance: 41.9
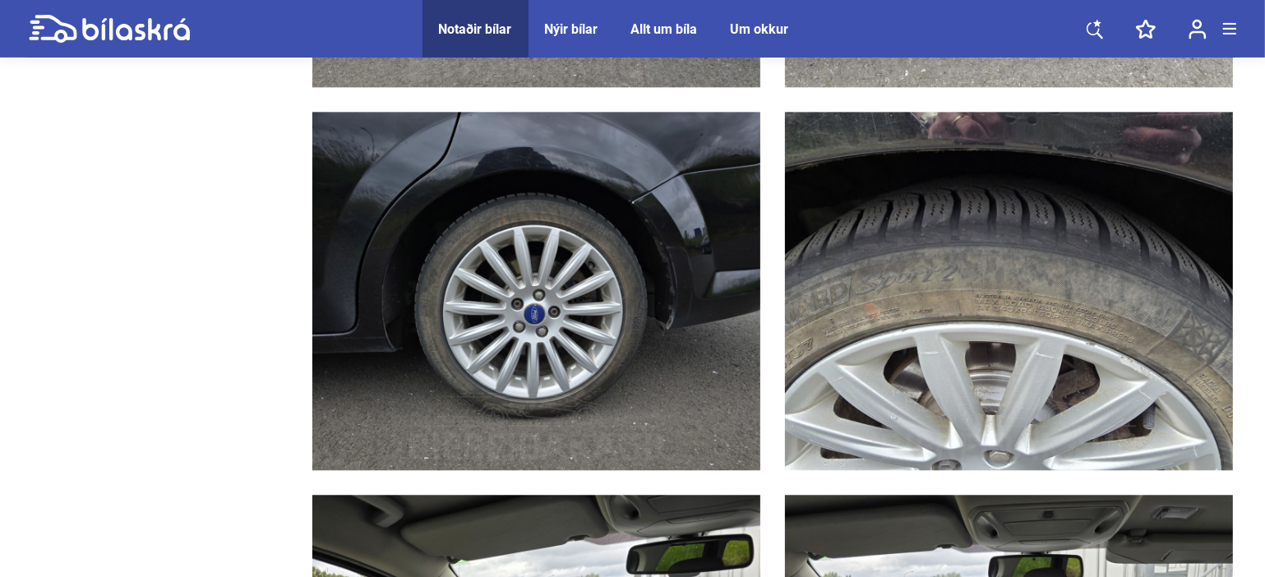
scroll to position [4189, 0]
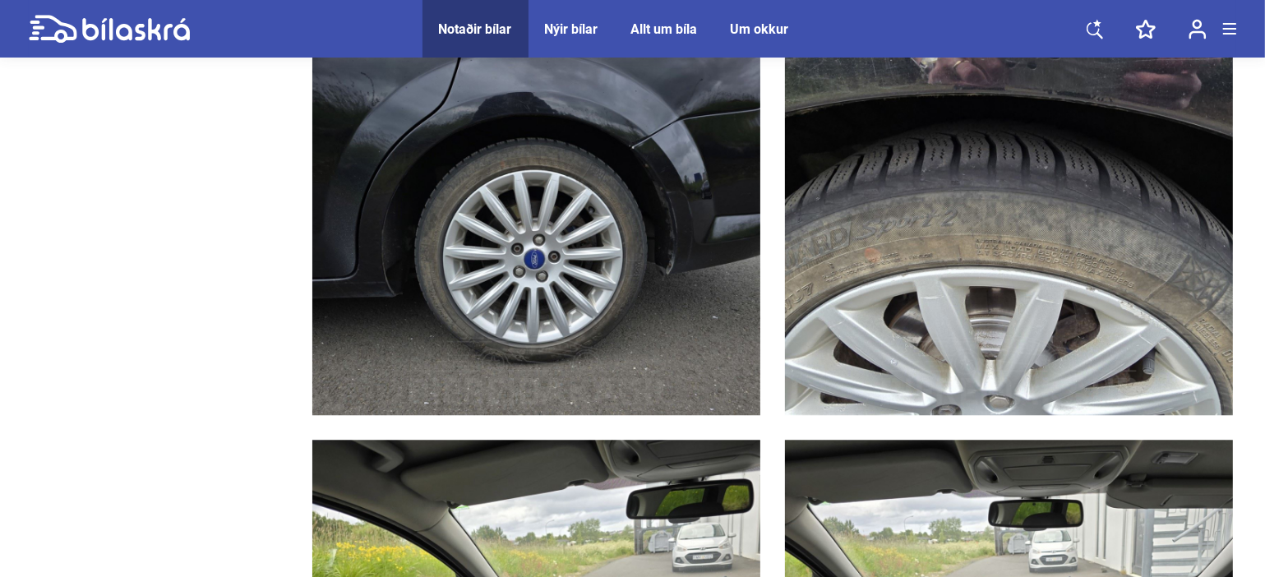
click at [662, 288] on img at bounding box center [536, 236] width 448 height 358
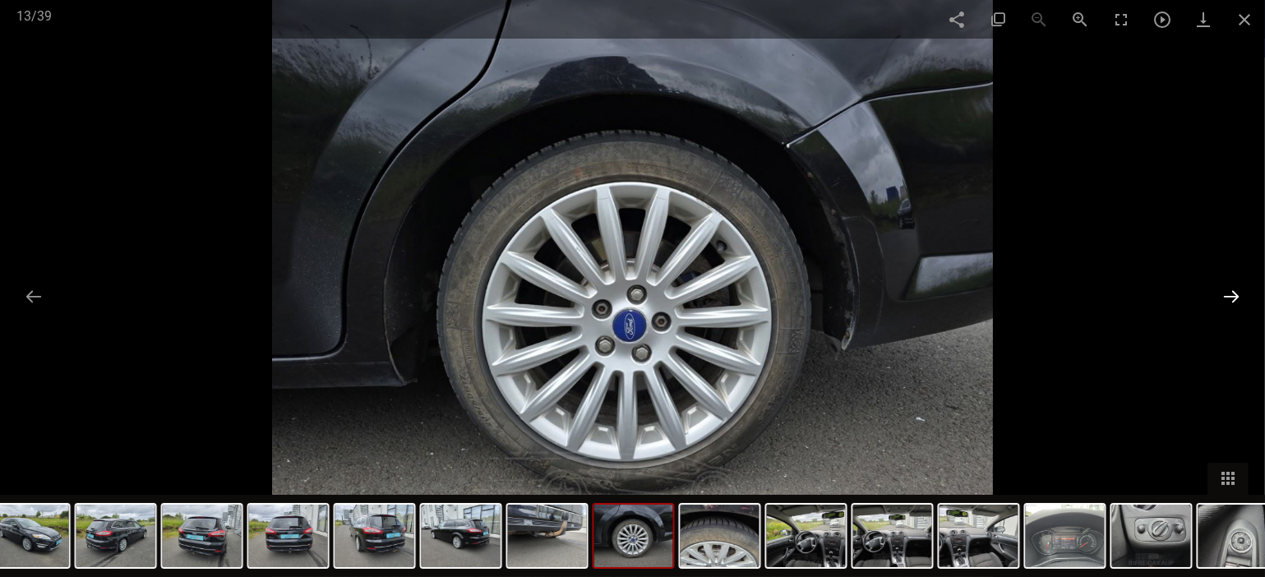
click at [1244, 293] on button at bounding box center [1231, 296] width 35 height 32
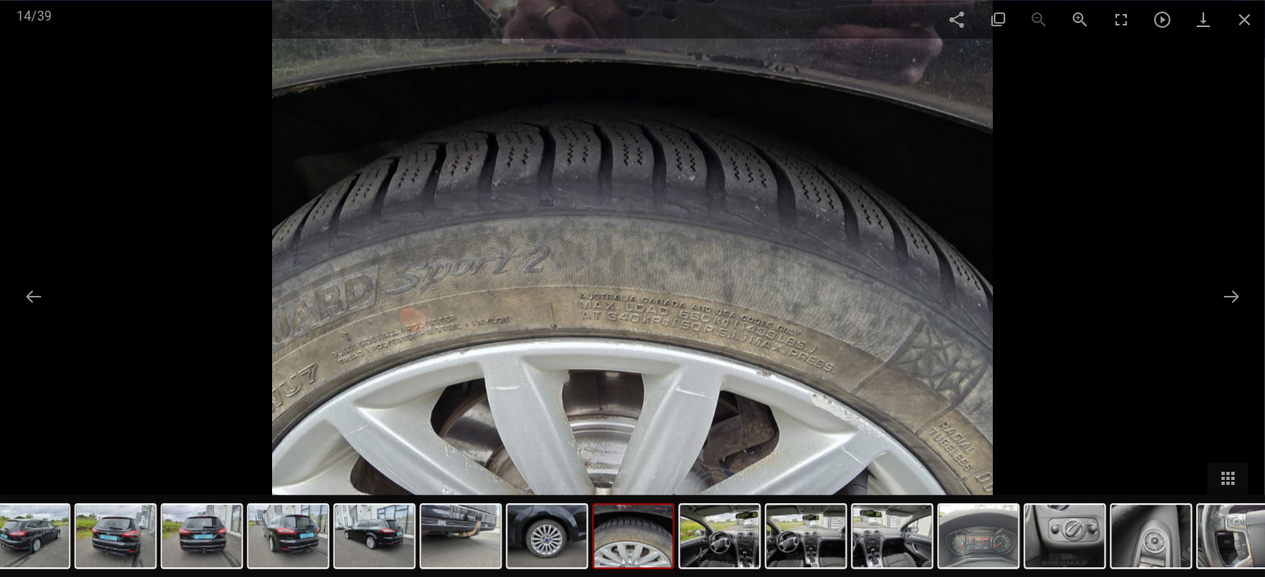
scroll to position [3842, 0]
click at [1228, 292] on button at bounding box center [1231, 296] width 35 height 32
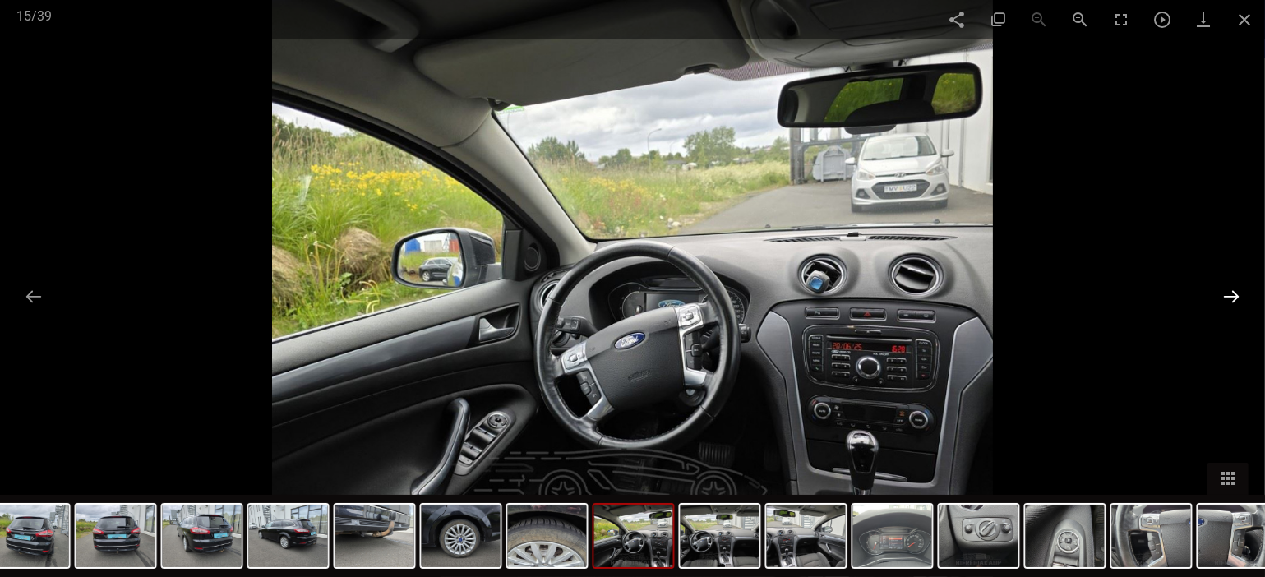
click at [1228, 291] on button at bounding box center [1231, 296] width 35 height 32
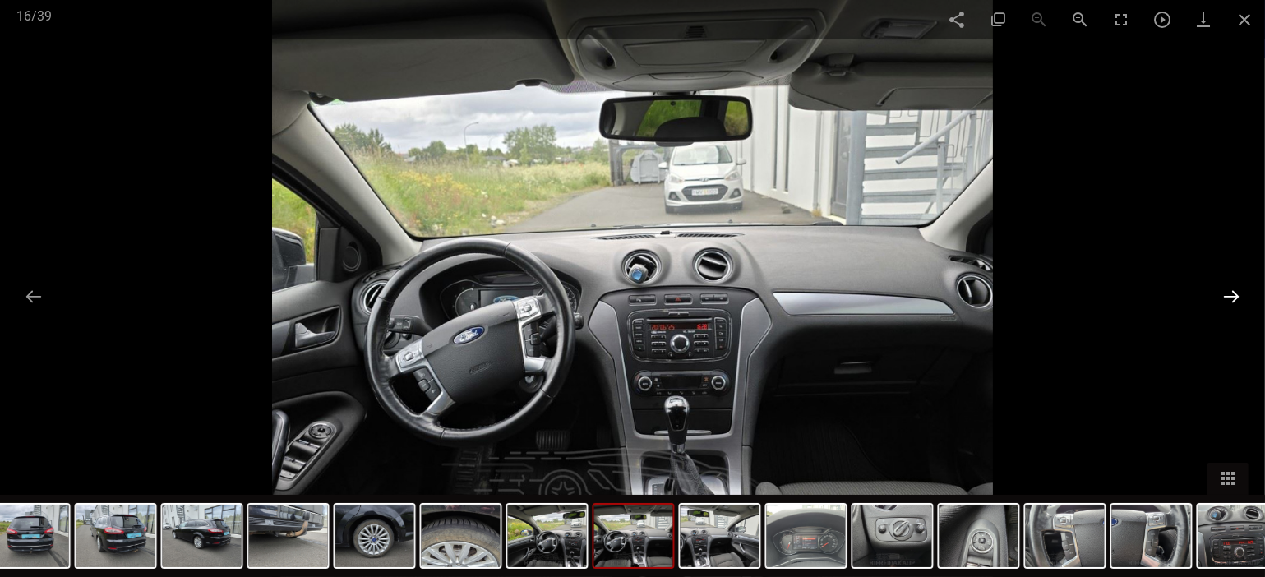
click at [1228, 290] on button at bounding box center [1231, 296] width 35 height 32
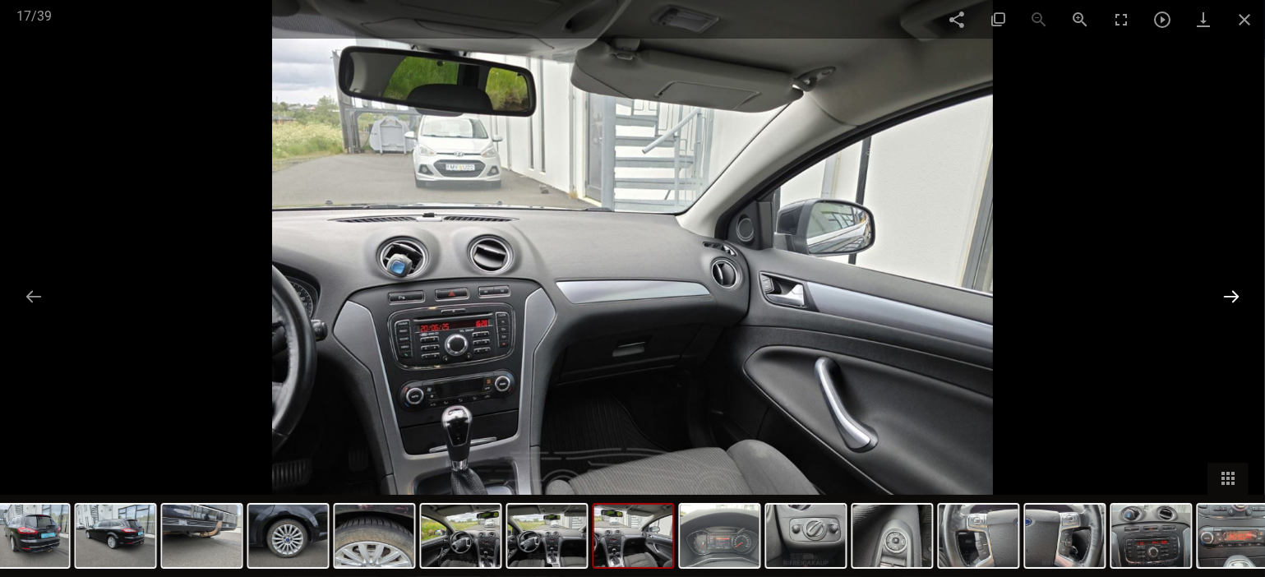
click at [1228, 290] on button at bounding box center [1231, 296] width 35 height 32
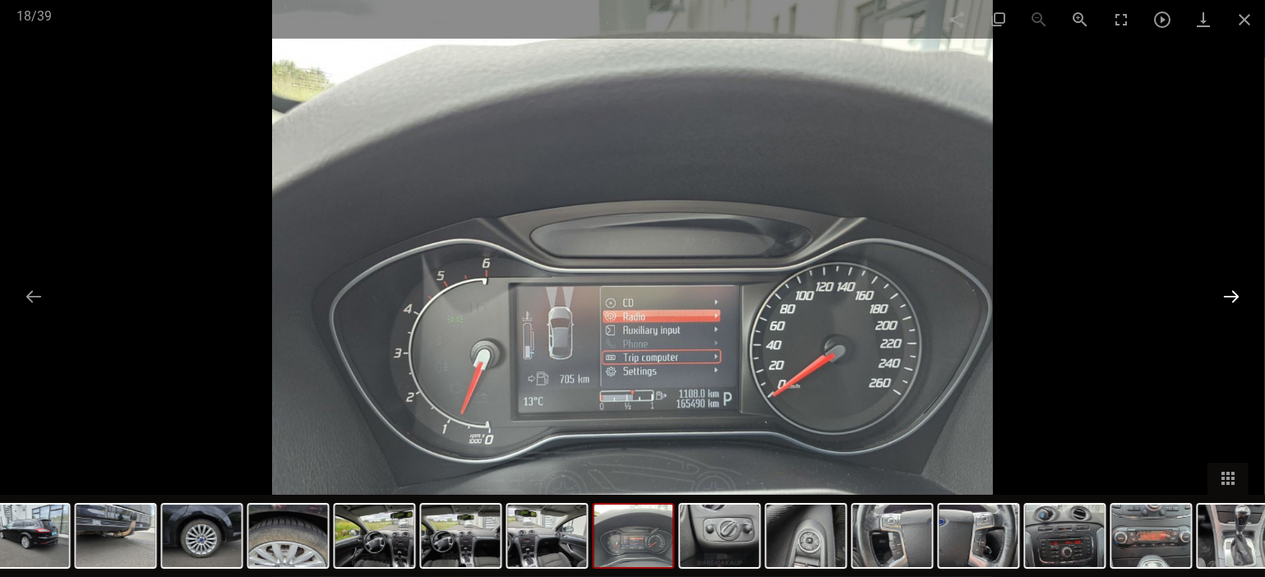
click at [1228, 289] on button at bounding box center [1231, 296] width 35 height 32
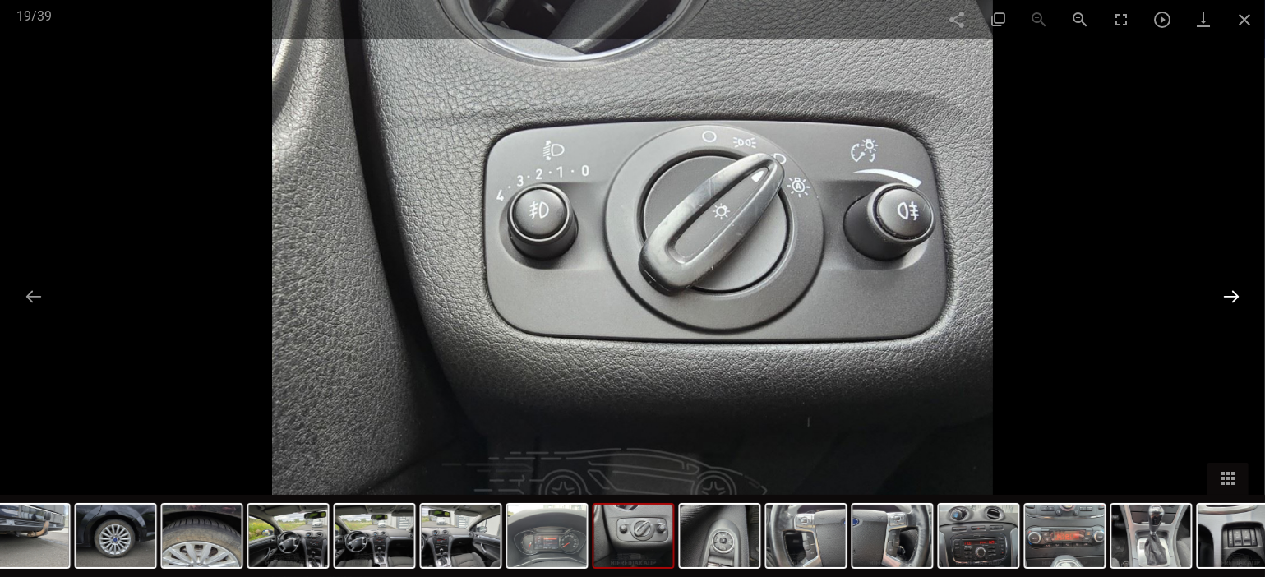
click at [1228, 289] on button at bounding box center [1231, 296] width 35 height 32
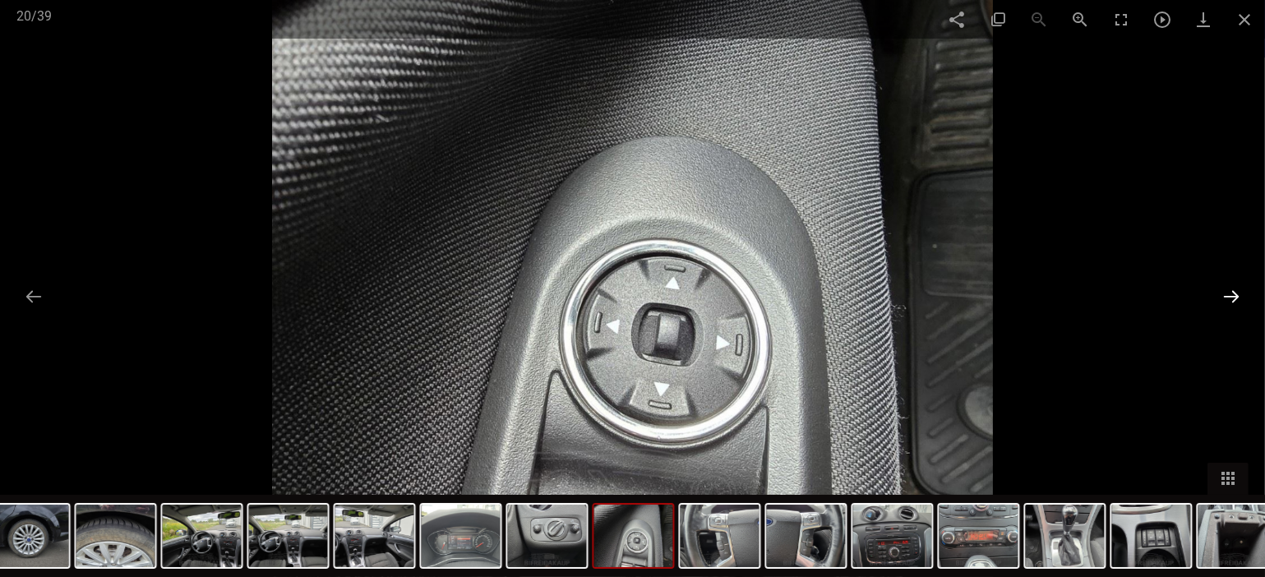
click at [1227, 288] on button at bounding box center [1231, 296] width 35 height 32
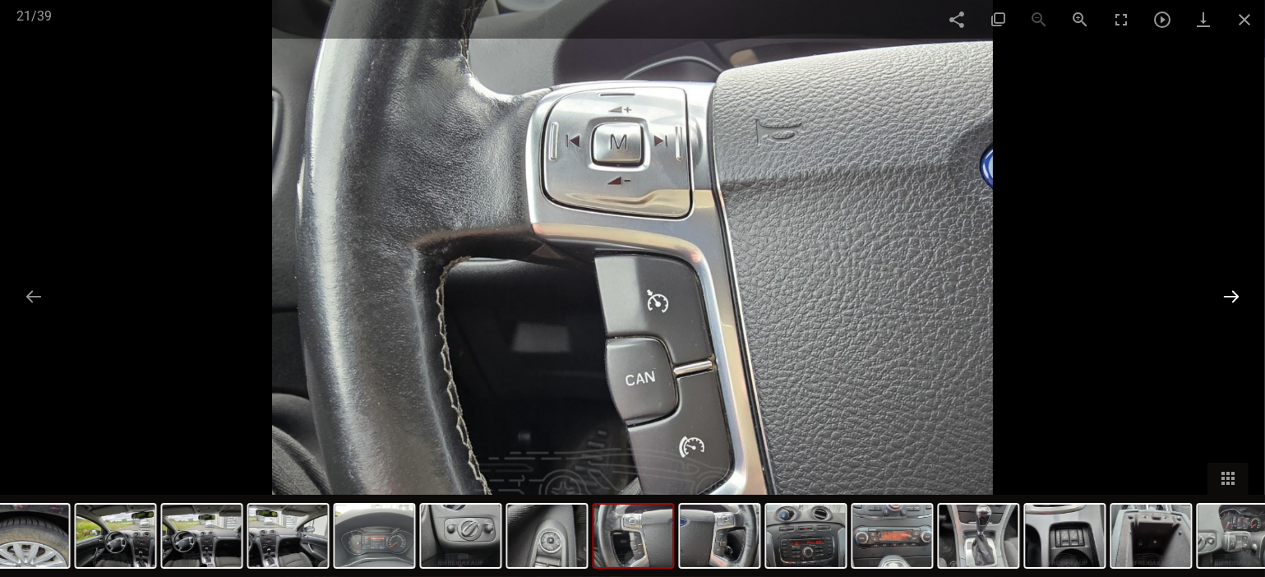
click at [1227, 288] on button at bounding box center [1231, 296] width 35 height 32
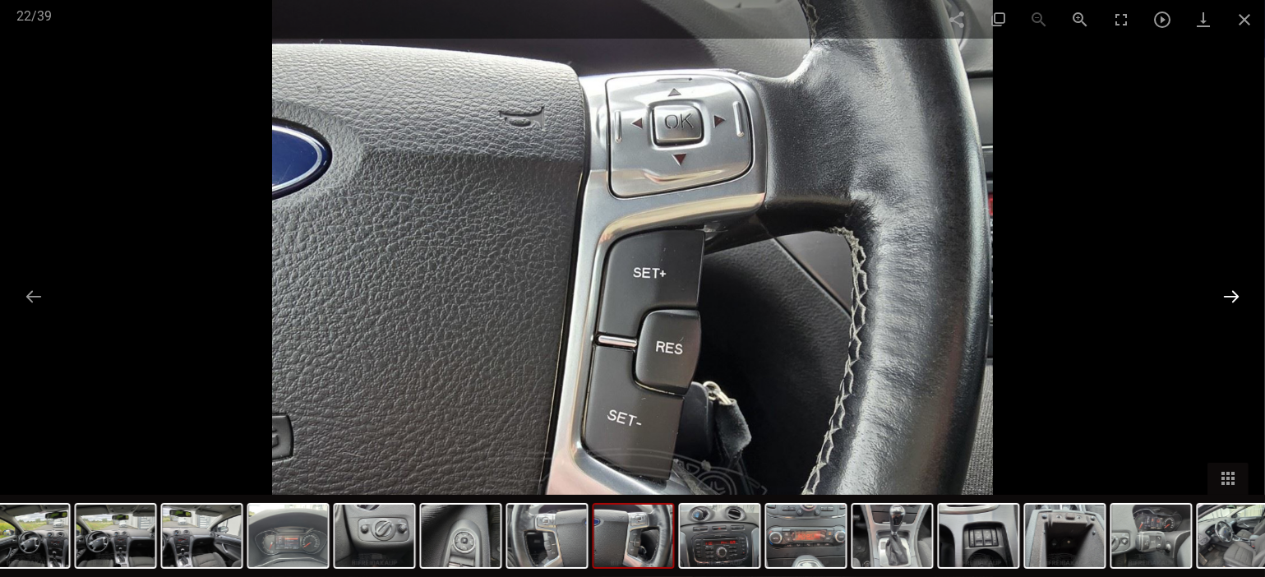
click at [1227, 288] on button at bounding box center [1231, 296] width 35 height 32
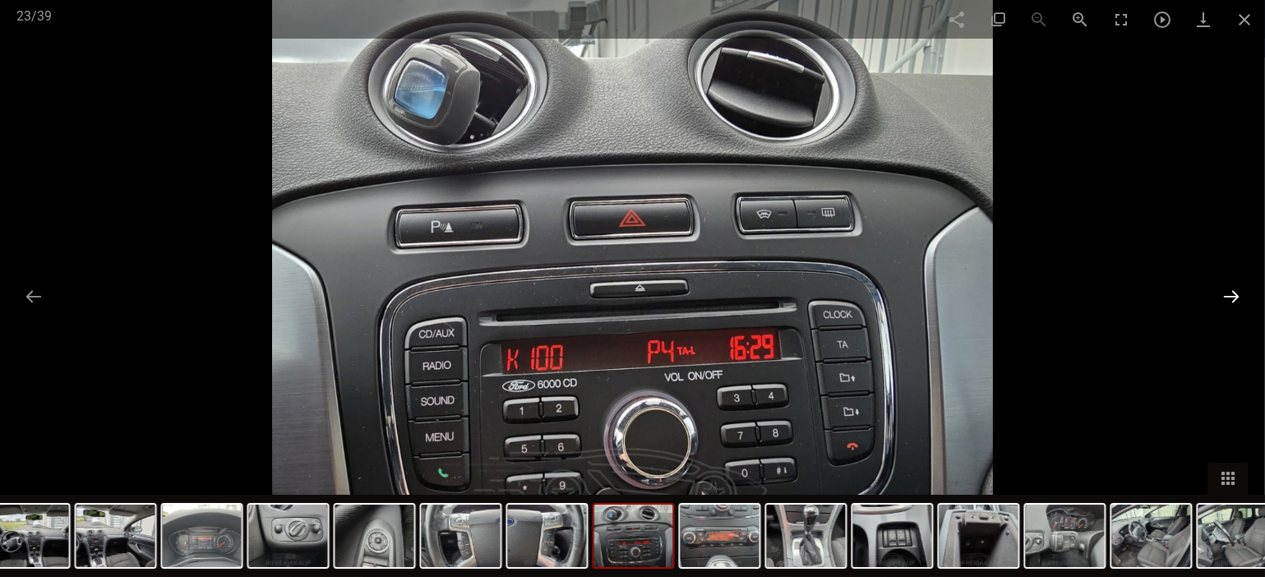
click at [1227, 288] on button at bounding box center [1231, 296] width 35 height 32
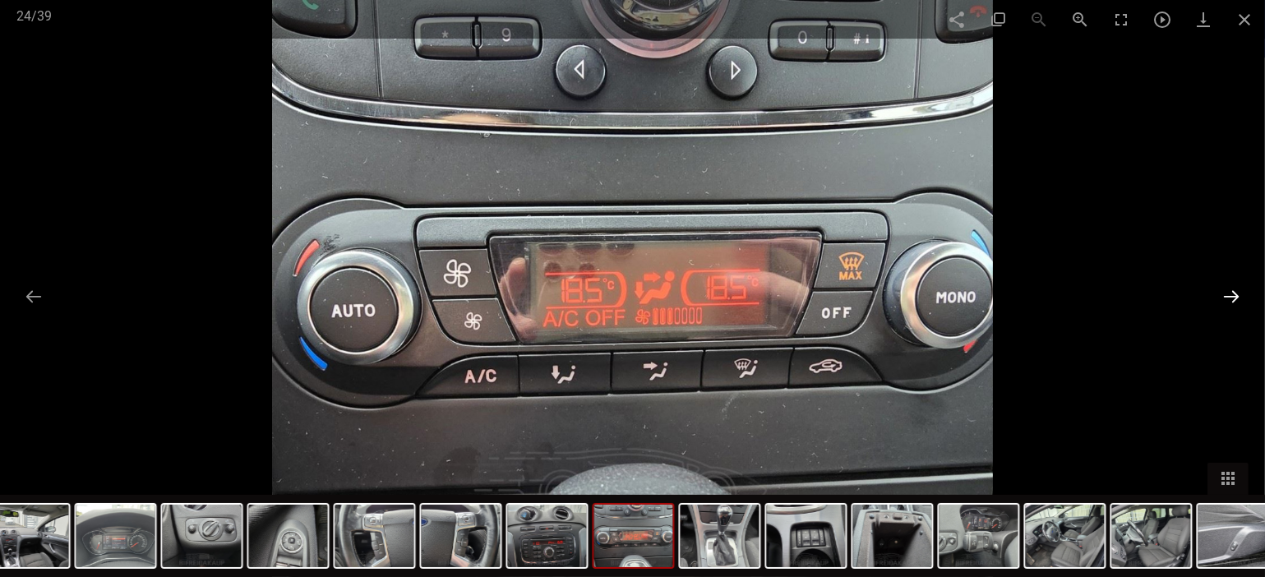
click at [1227, 288] on button at bounding box center [1231, 296] width 35 height 32
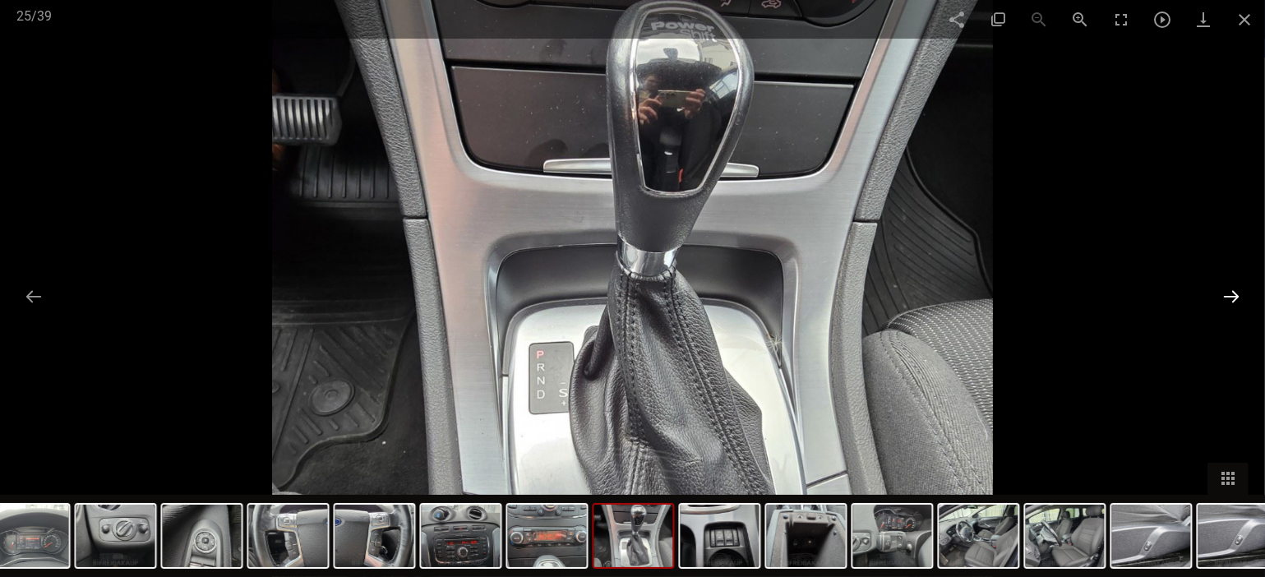
click at [1227, 288] on button at bounding box center [1231, 296] width 35 height 32
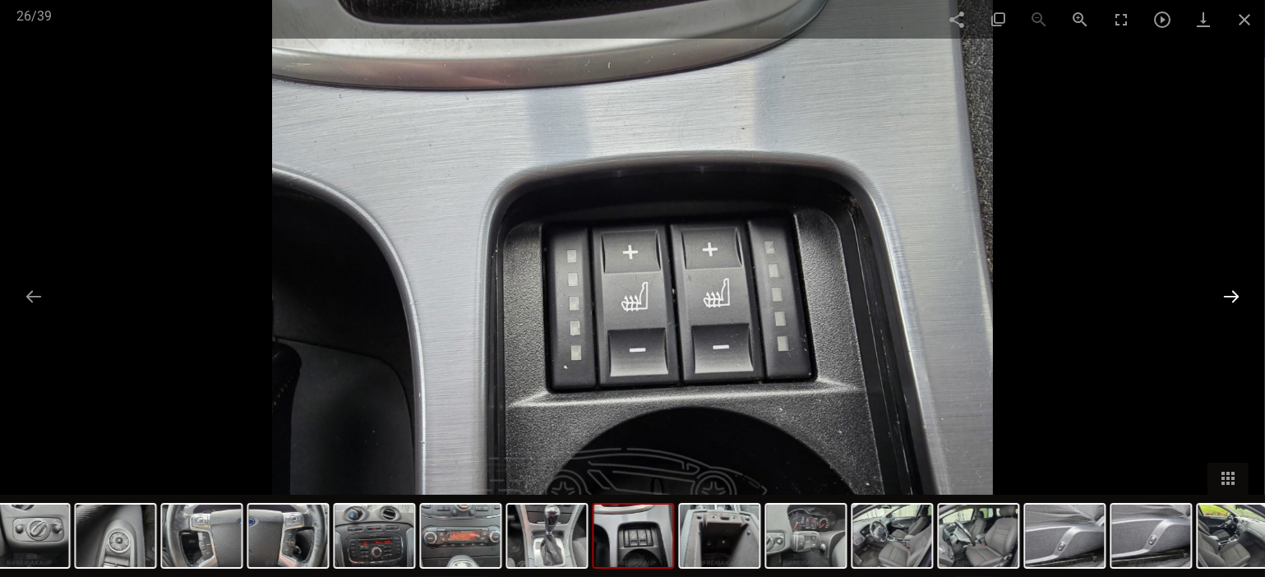
click at [1227, 288] on button at bounding box center [1231, 296] width 35 height 32
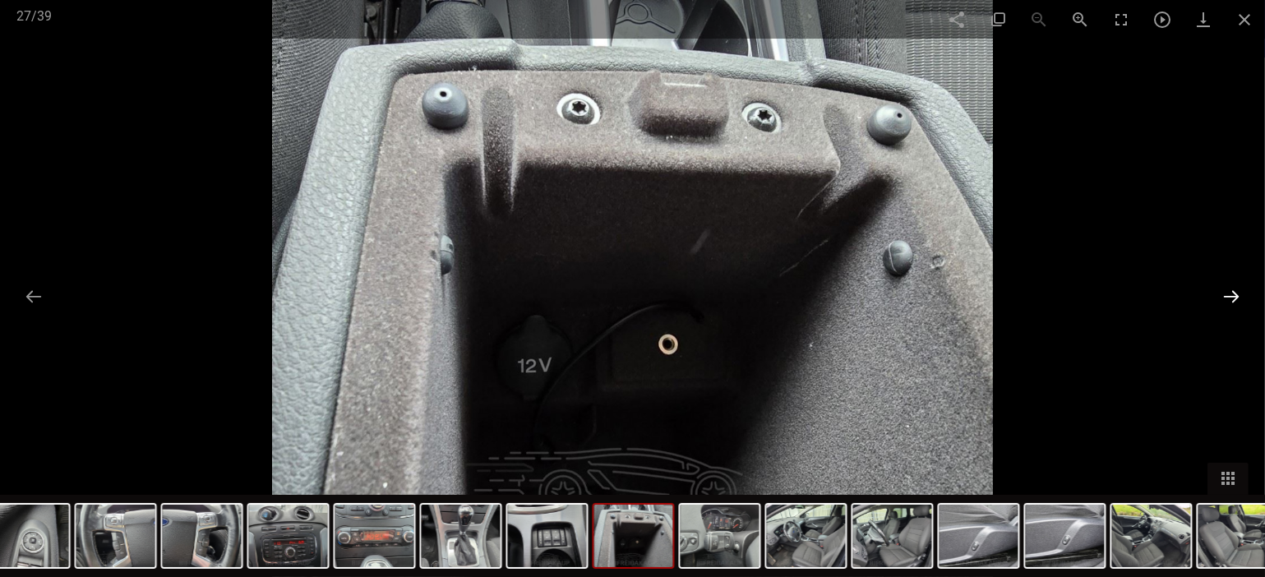
click at [1225, 288] on button at bounding box center [1231, 296] width 35 height 32
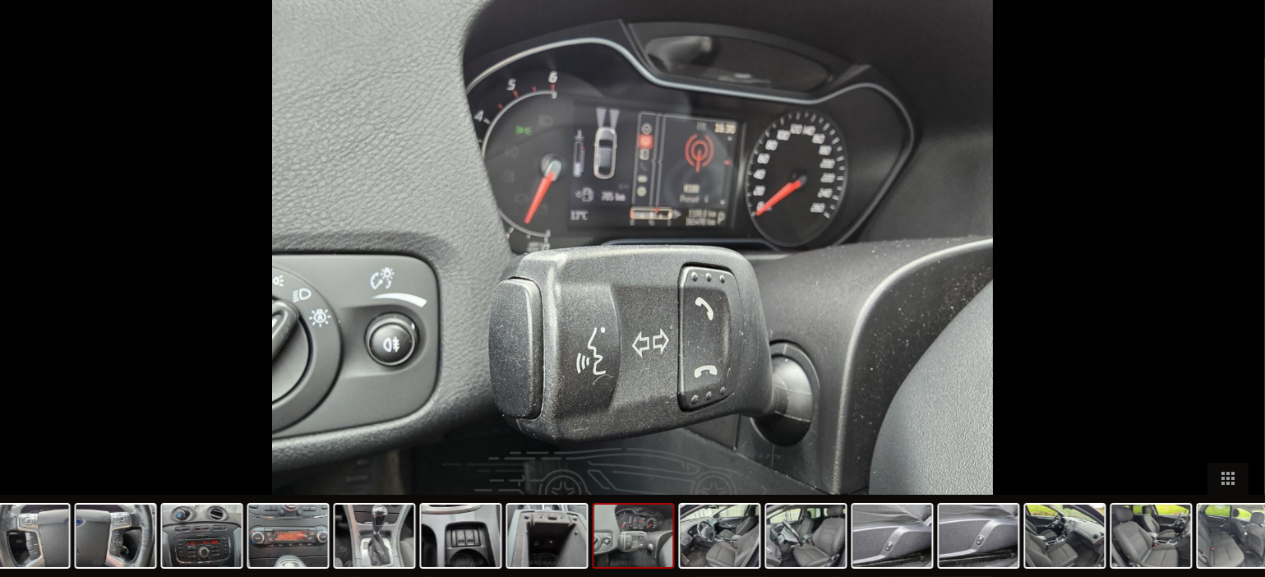
click at [1225, 288] on button at bounding box center [1239, 296] width 35 height 32
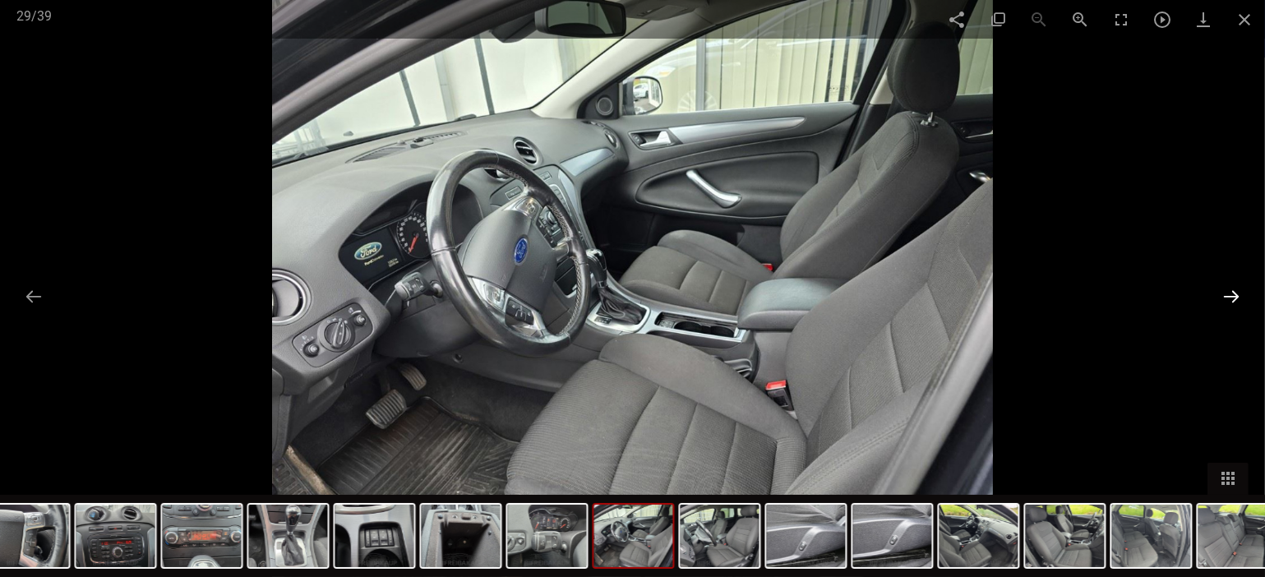
click at [1224, 284] on button at bounding box center [1231, 296] width 35 height 32
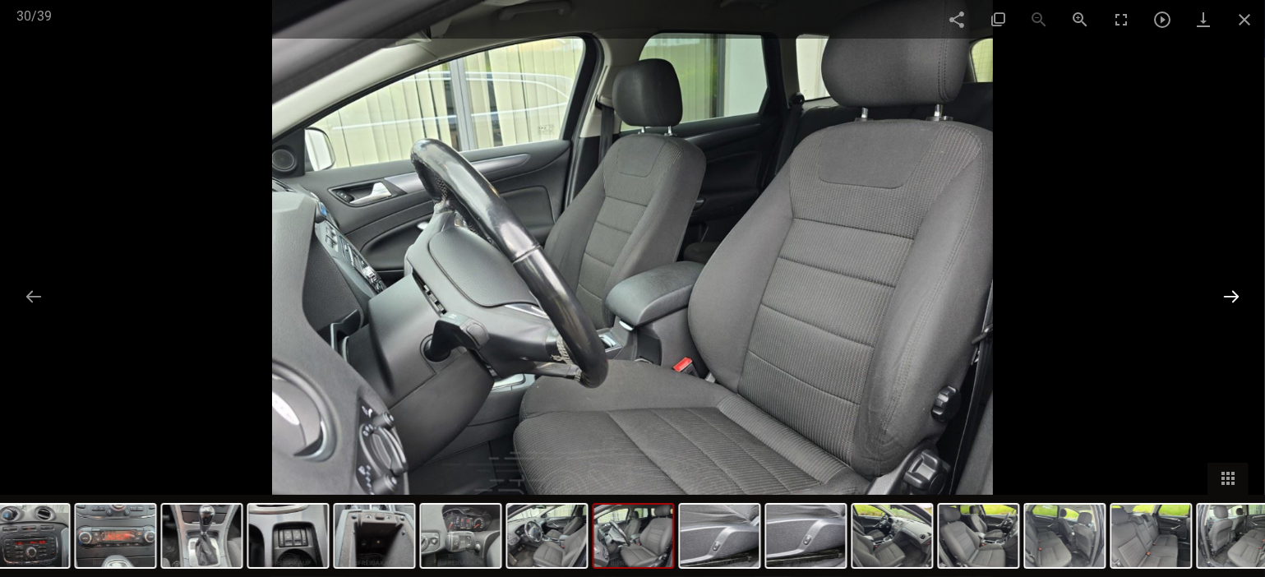
click at [1224, 284] on button at bounding box center [1231, 296] width 35 height 32
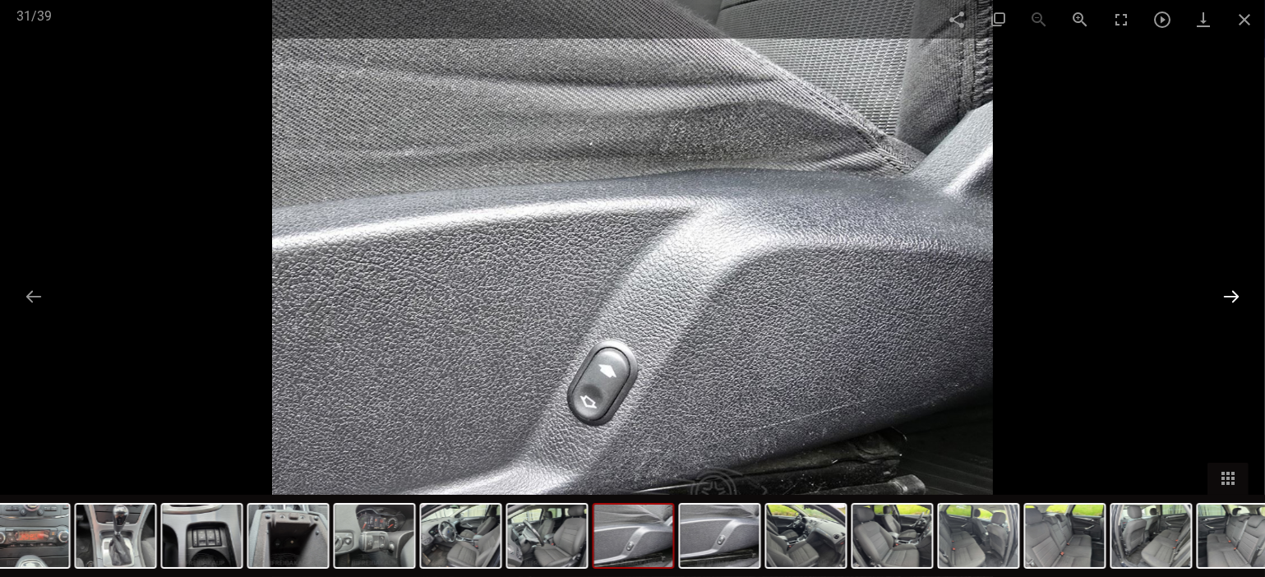
click at [1224, 284] on button at bounding box center [1231, 296] width 35 height 32
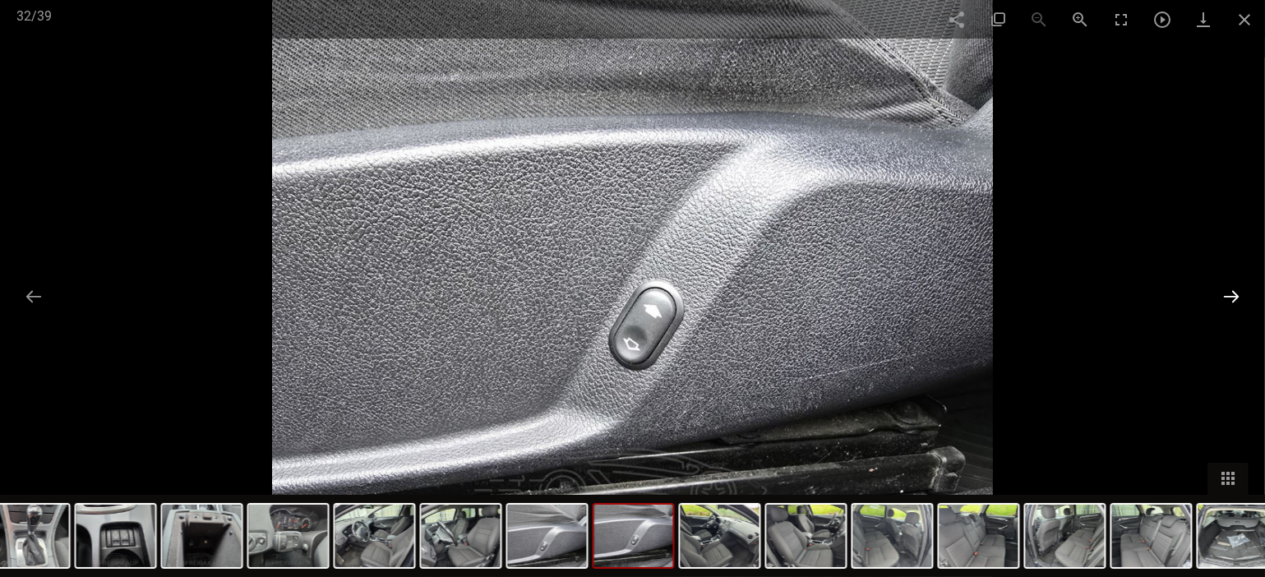
click at [1224, 284] on button at bounding box center [1231, 296] width 35 height 32
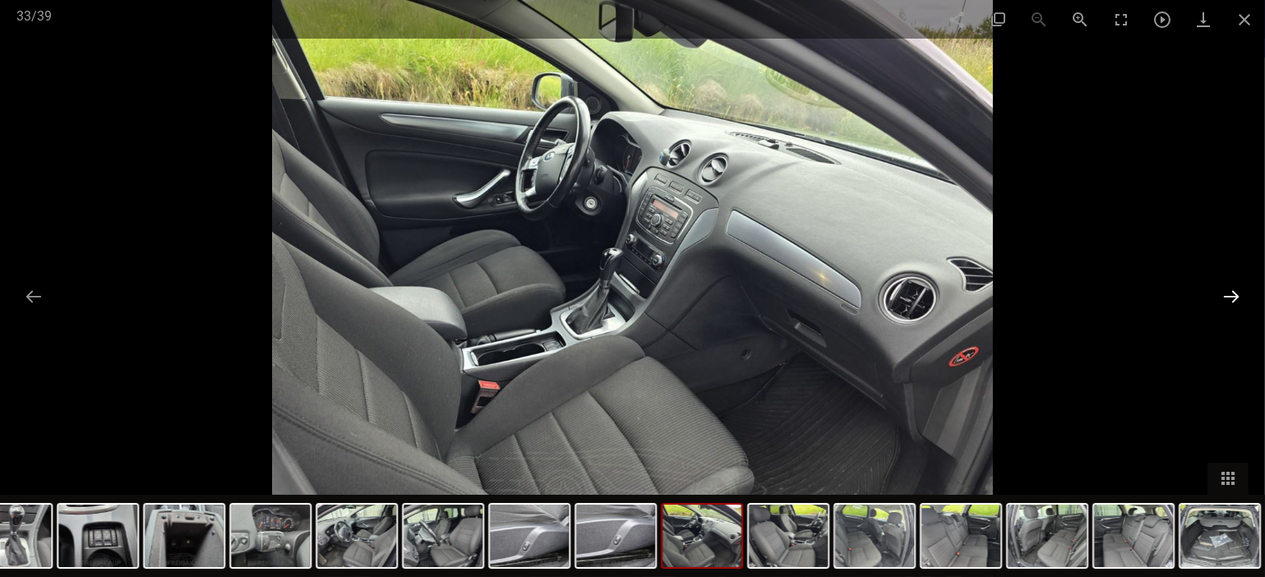
click at [1224, 284] on button at bounding box center [1231, 296] width 35 height 32
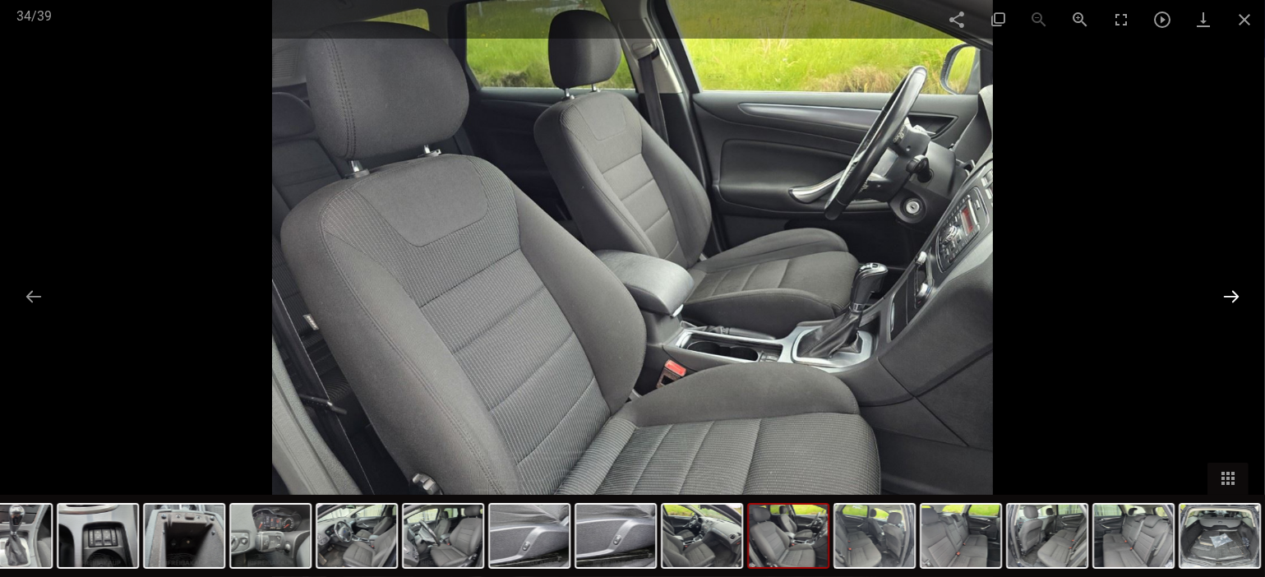
click at [1224, 284] on button at bounding box center [1231, 296] width 35 height 32
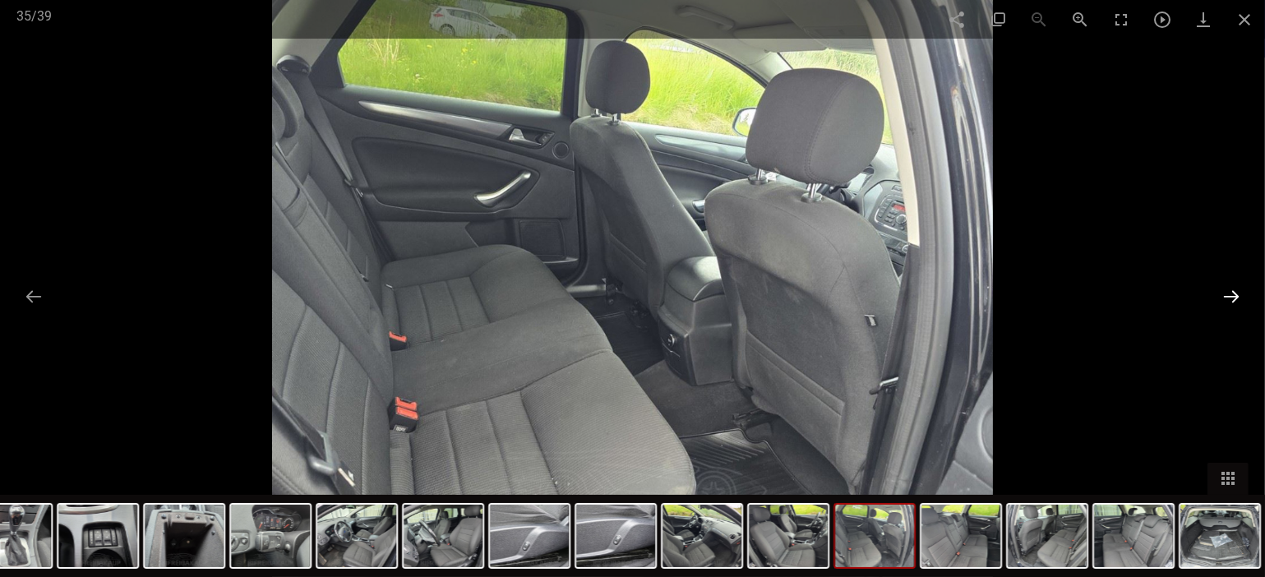
click at [1224, 284] on button at bounding box center [1231, 296] width 35 height 32
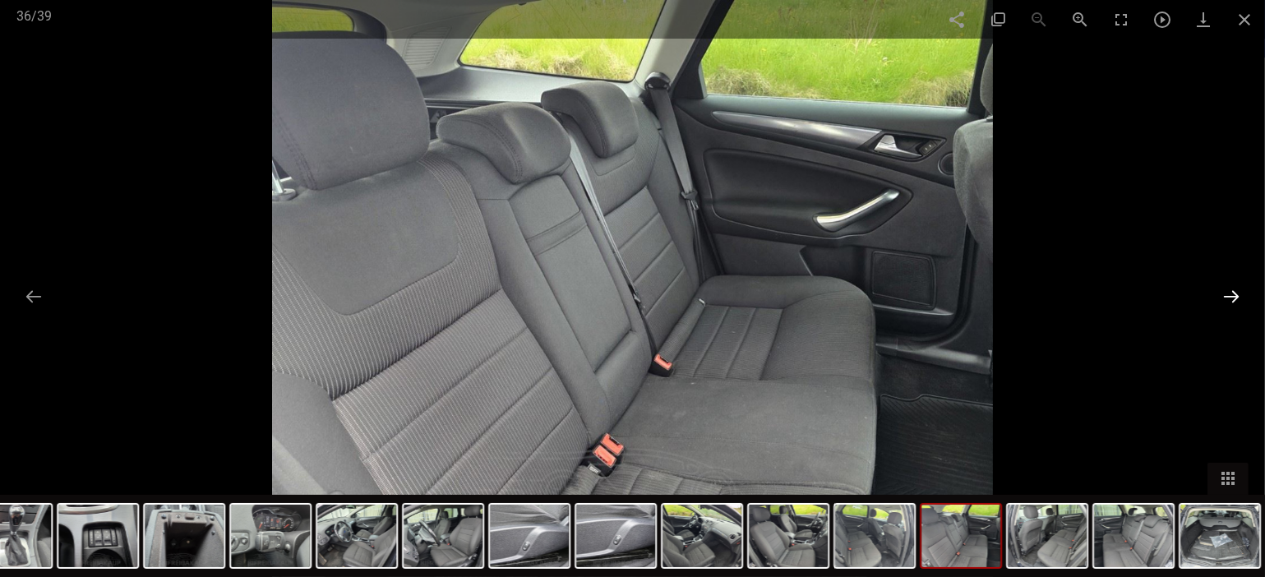
click at [1224, 284] on button at bounding box center [1231, 296] width 35 height 32
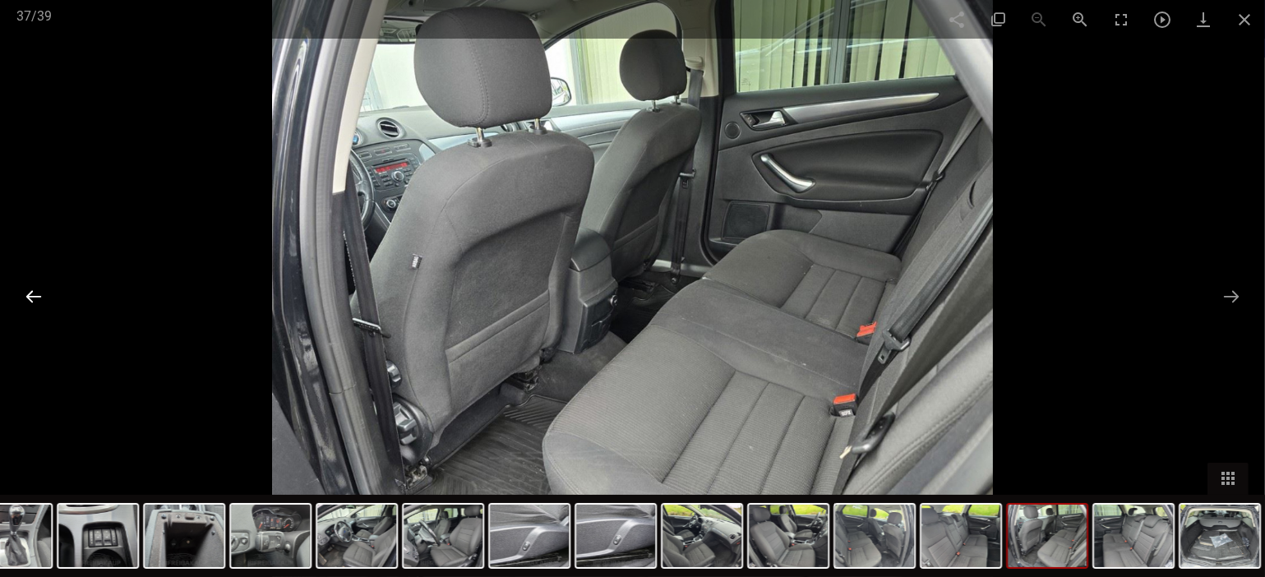
click at [32, 304] on button at bounding box center [33, 296] width 35 height 32
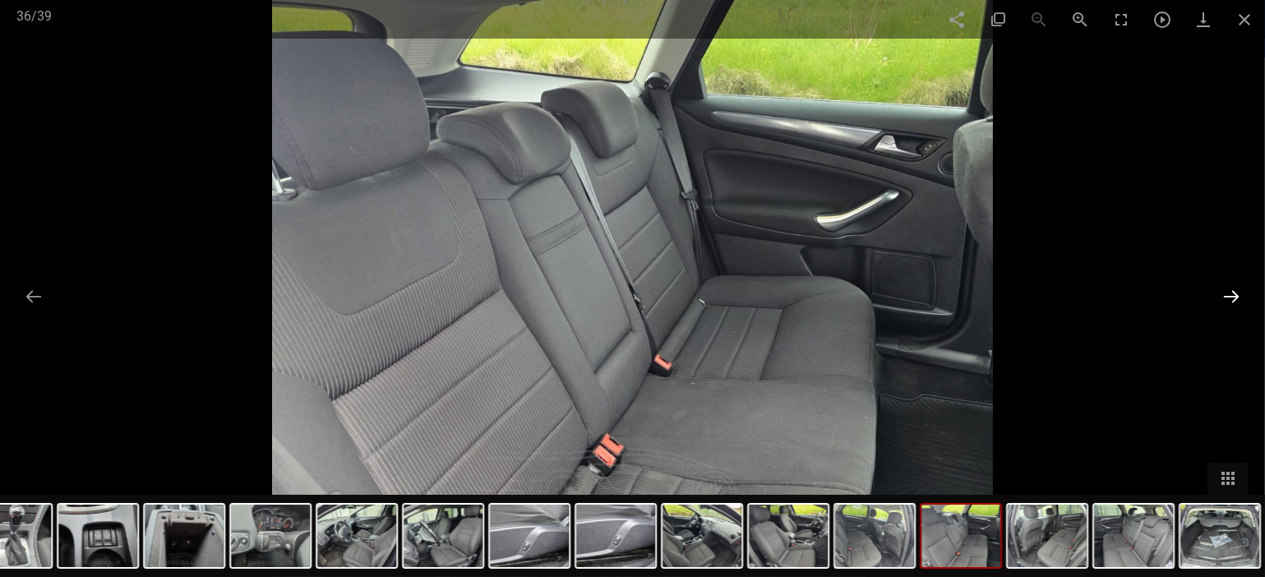
click at [1222, 297] on button at bounding box center [1231, 296] width 35 height 32
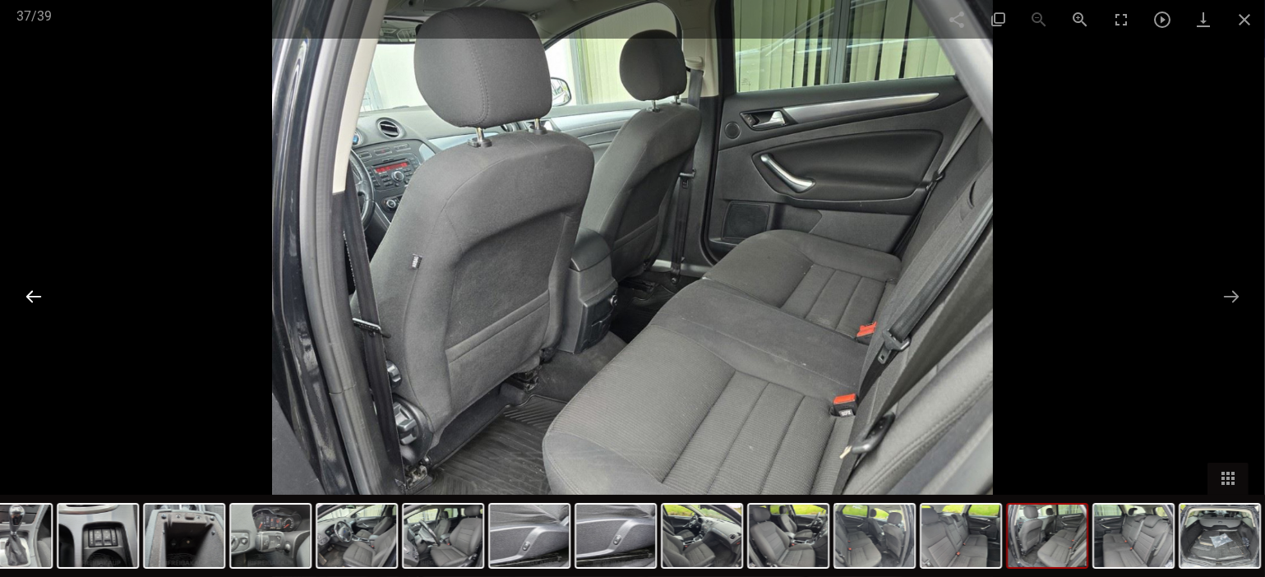
click at [23, 284] on button at bounding box center [33, 296] width 35 height 32
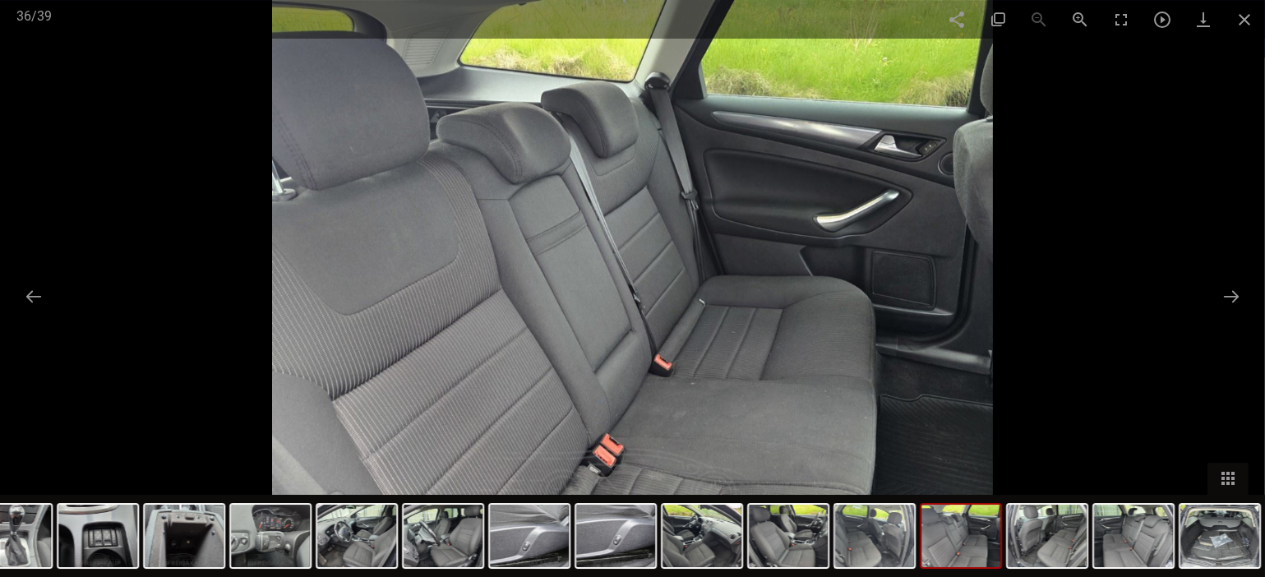
scroll to position [3957, 0]
click at [1221, 294] on button at bounding box center [1231, 296] width 35 height 32
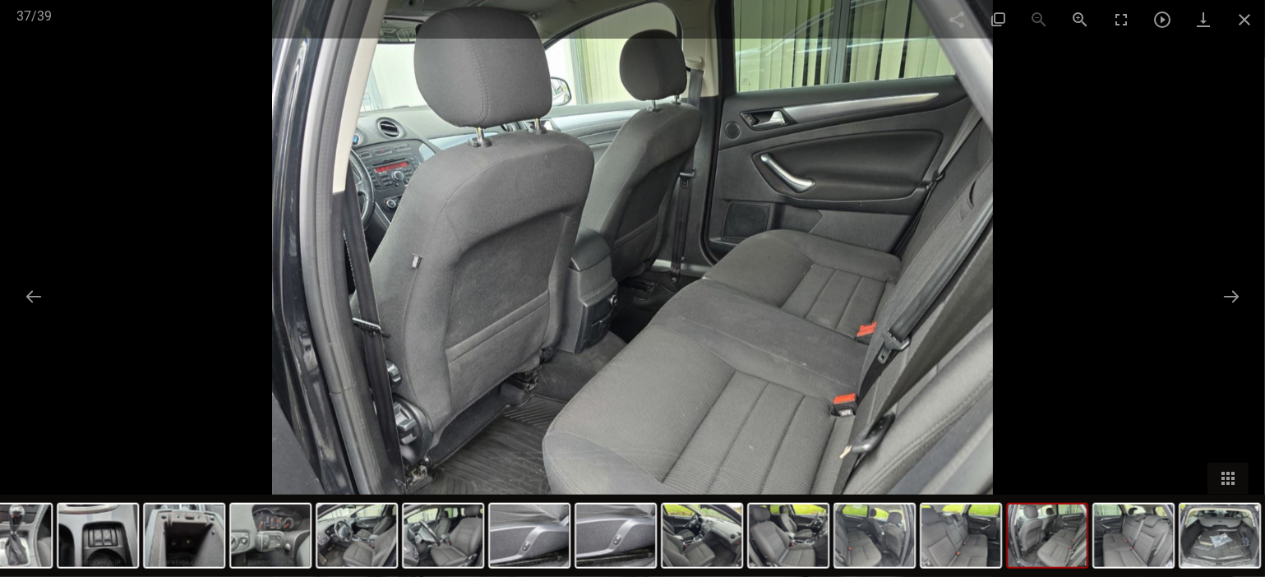
scroll to position [4073, 0]
click at [1227, 297] on button at bounding box center [1231, 296] width 35 height 32
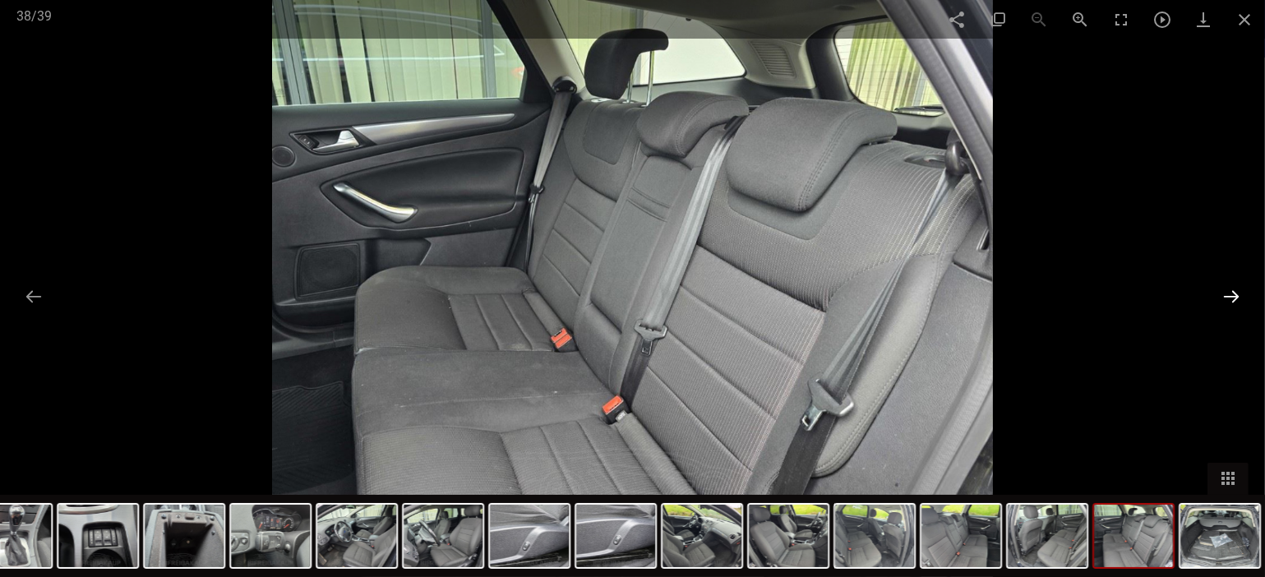
click at [1221, 294] on button at bounding box center [1231, 296] width 35 height 32
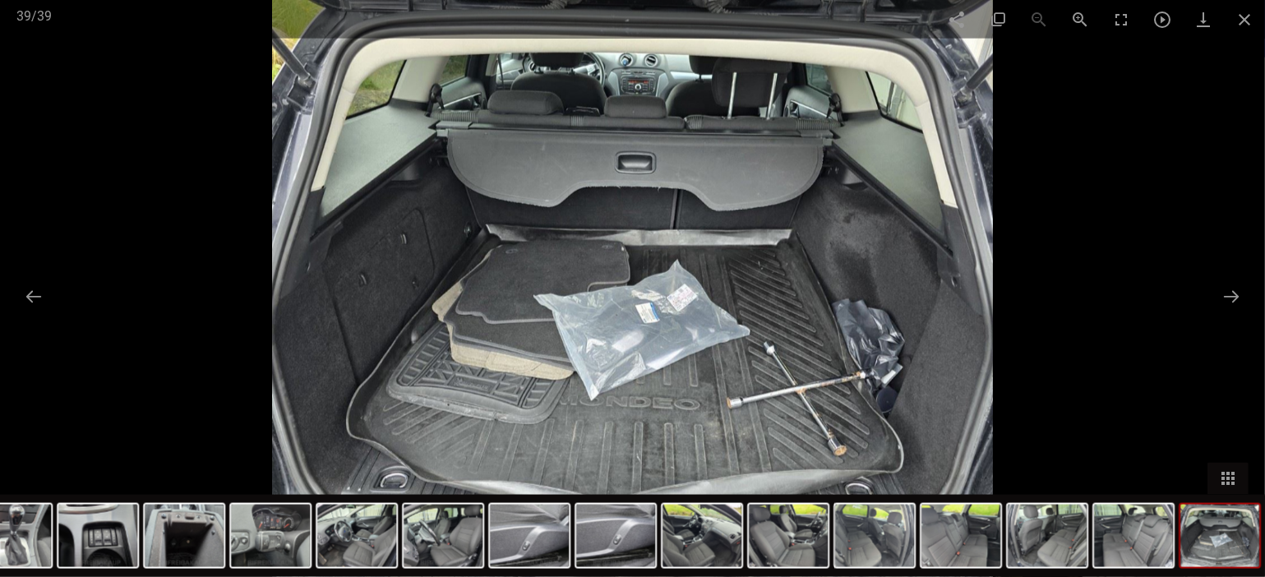
scroll to position [4247, 0]
click at [1233, 294] on button at bounding box center [1231, 296] width 35 height 32
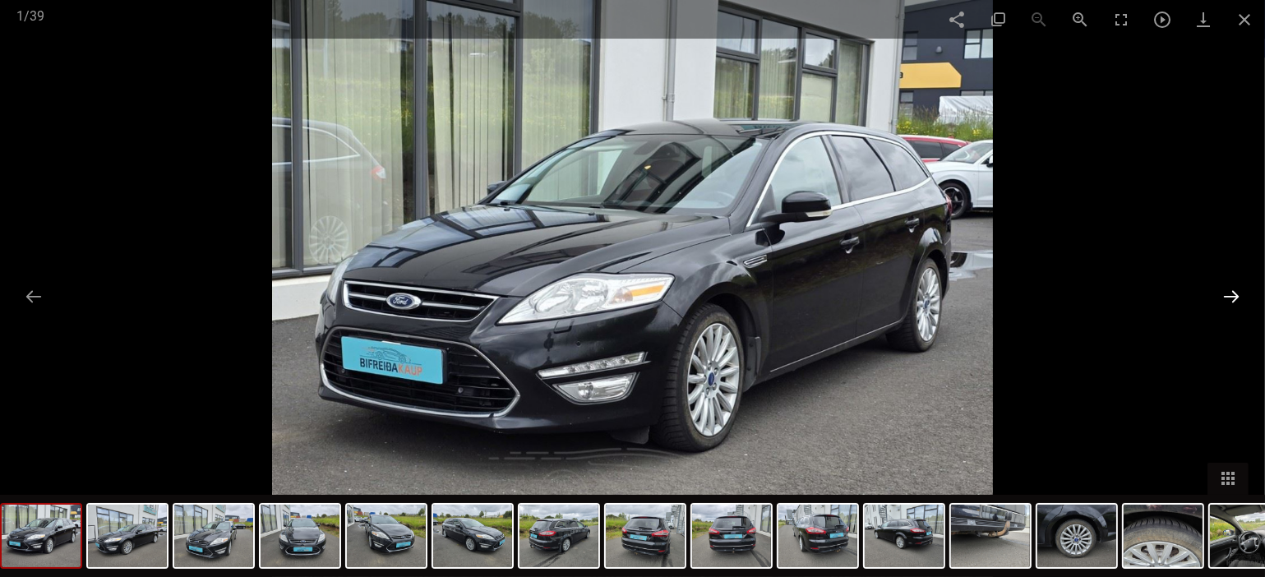
click at [1233, 294] on button at bounding box center [1231, 296] width 35 height 32
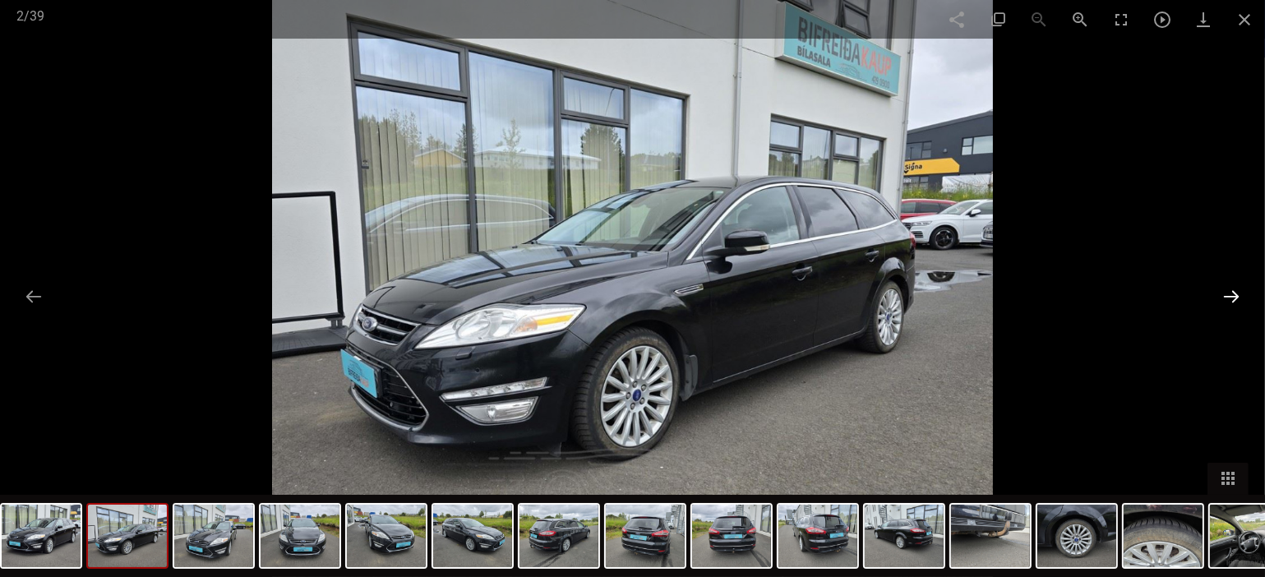
click at [1233, 294] on button at bounding box center [1231, 296] width 35 height 32
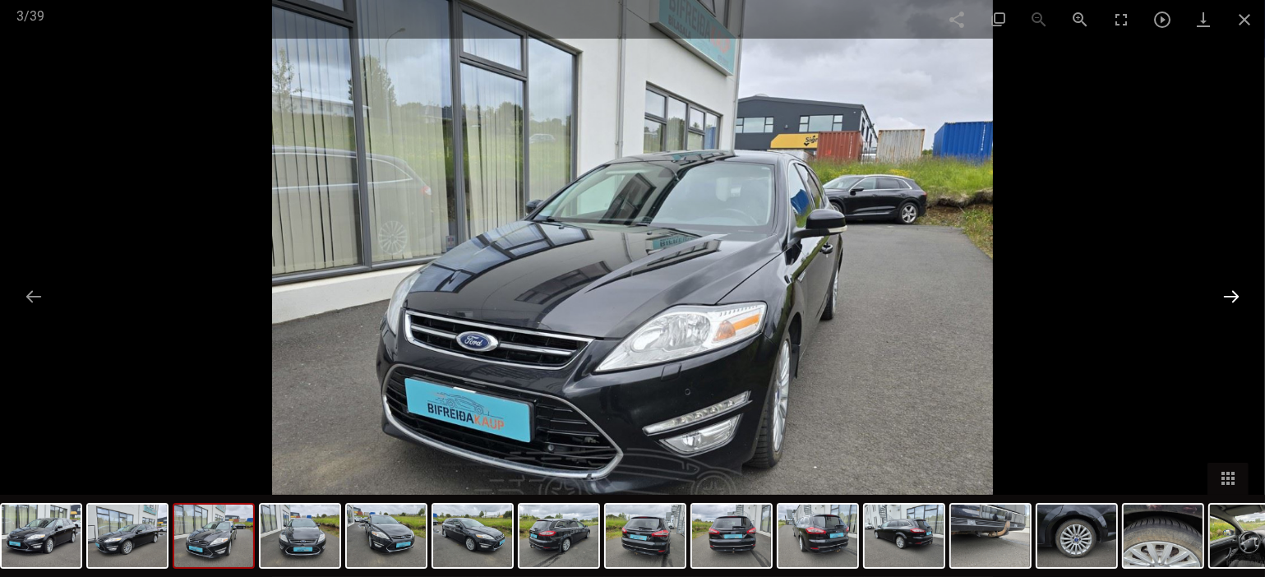
click at [1233, 294] on button at bounding box center [1231, 296] width 35 height 32
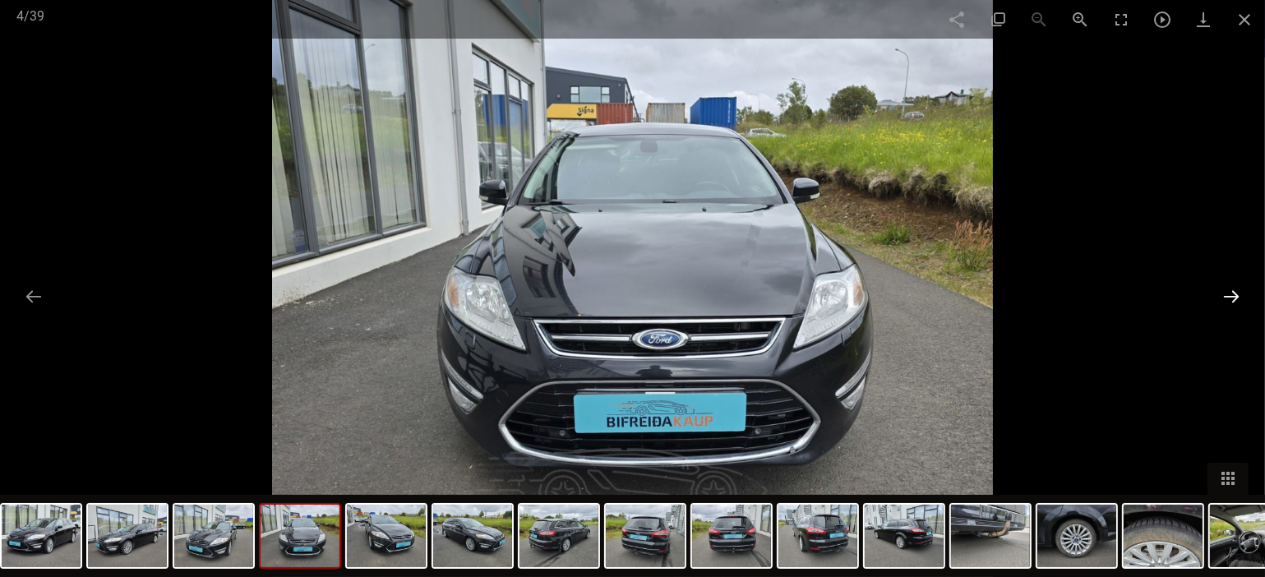
click at [1233, 294] on button at bounding box center [1231, 296] width 35 height 32
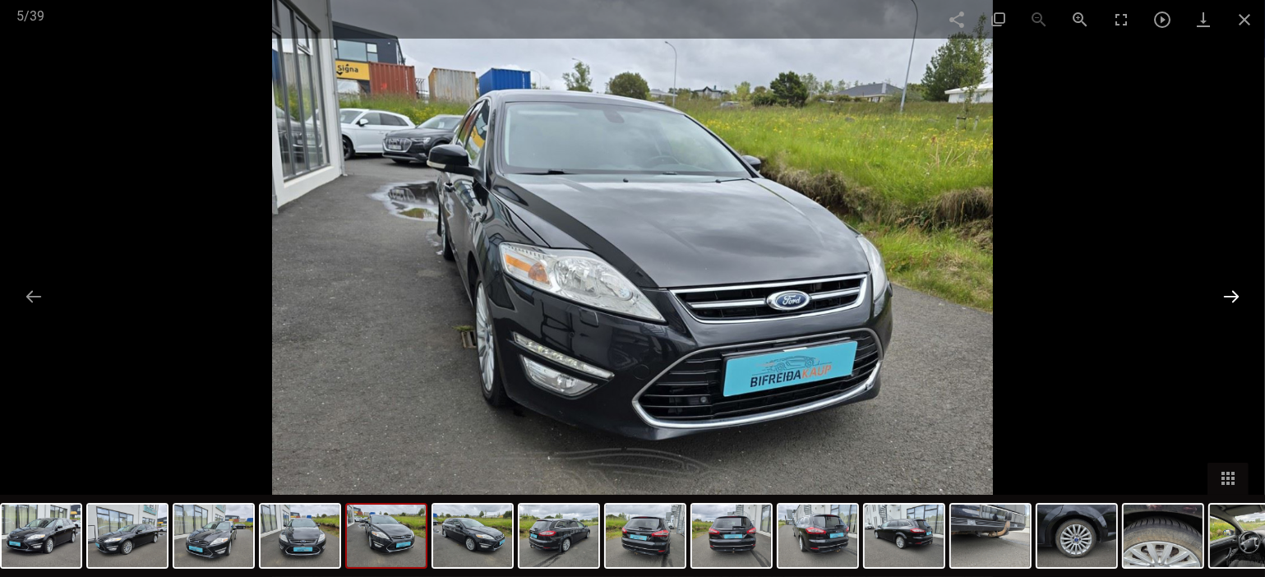
click at [1233, 294] on button at bounding box center [1231, 296] width 35 height 32
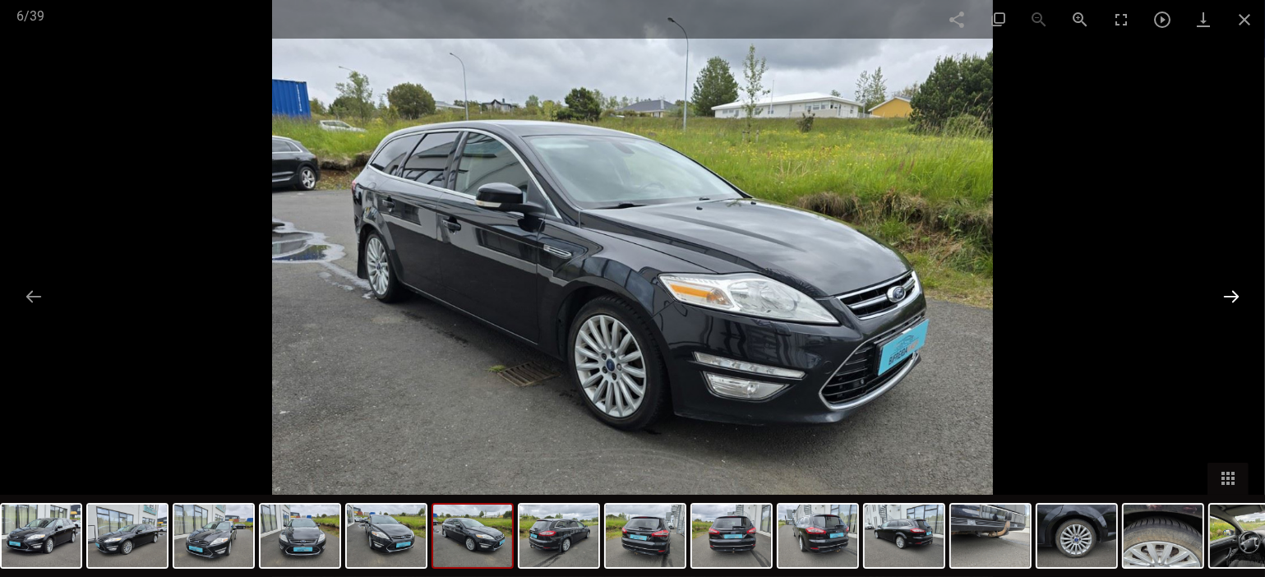
click at [1231, 294] on button at bounding box center [1231, 296] width 35 height 32
